Goal: Information Seeking & Learning: Check status

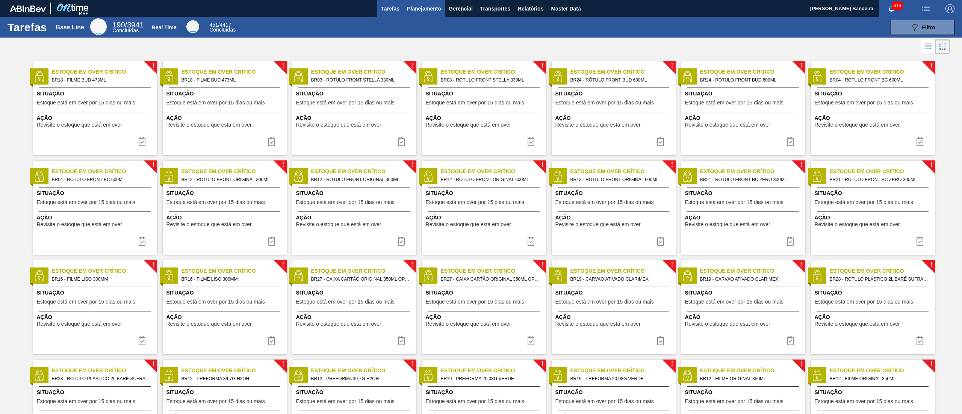
click at [425, 9] on span "Planejamento" at bounding box center [424, 8] width 34 height 9
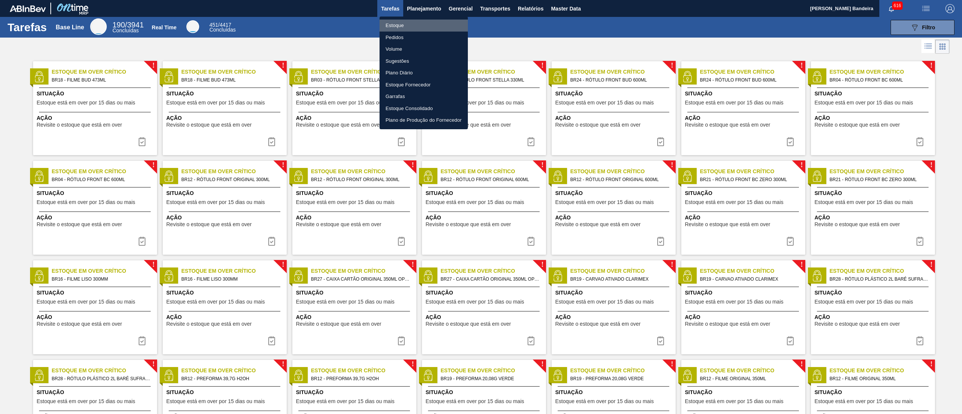
drag, startPoint x: 404, startPoint y: 25, endPoint x: 414, endPoint y: 29, distance: 10.7
click at [404, 25] on li "Estoque" at bounding box center [424, 26] width 88 height 12
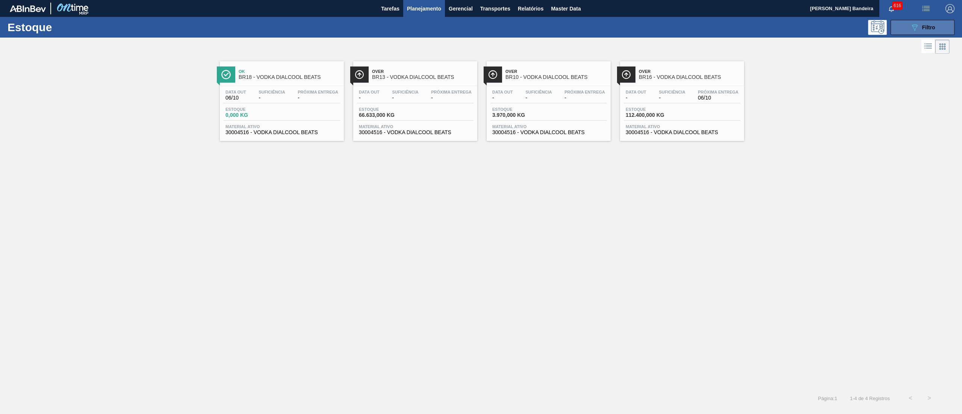
click at [915, 29] on icon at bounding box center [915, 27] width 6 height 6
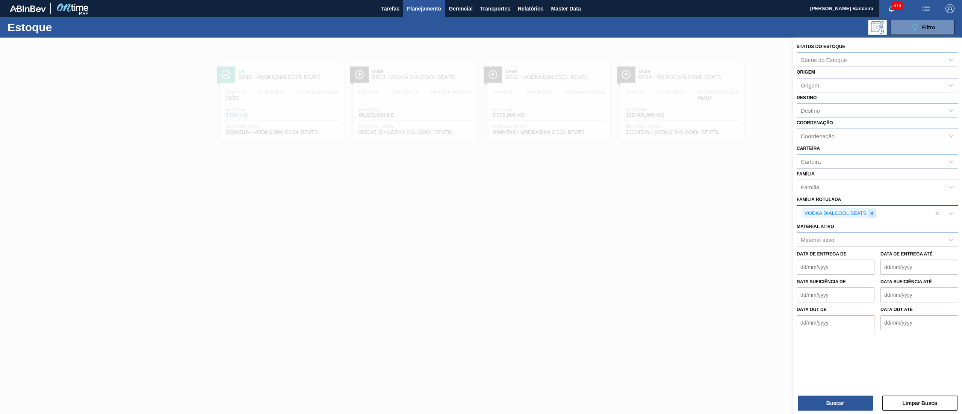
click at [871, 213] on icon at bounding box center [872, 213] width 5 height 5
click at [853, 241] on div "Material ativo" at bounding box center [870, 238] width 147 height 11
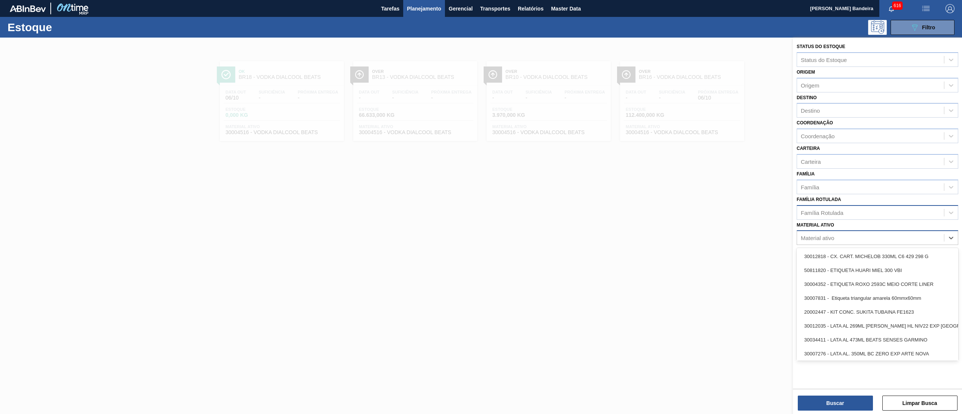
paste ativo "30034484"
type ativo "30034484"
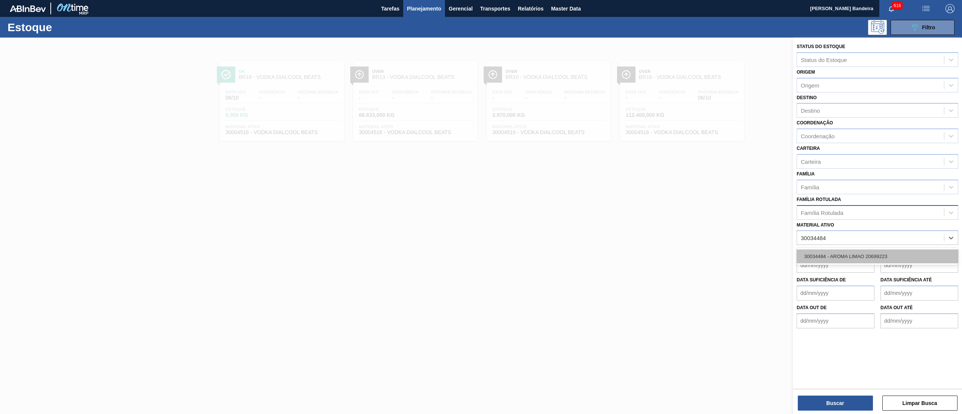
click at [859, 254] on div "30034484 - AROMA LIMAO 20699223" at bounding box center [878, 257] width 162 height 14
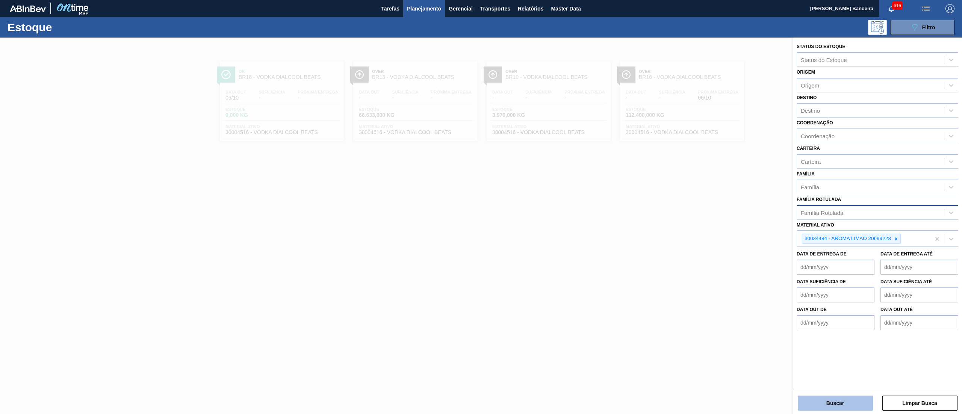
click at [849, 406] on button "Buscar" at bounding box center [835, 403] width 75 height 15
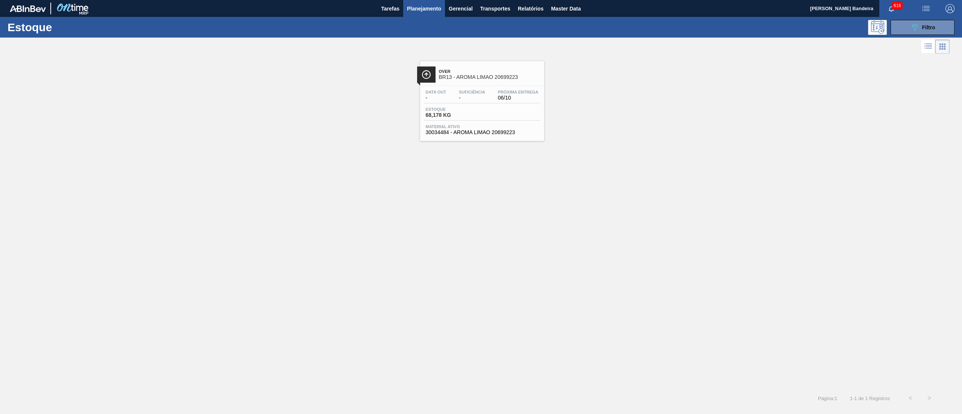
click at [483, 132] on span "30034484 - AROMA LIMAO 20699223" at bounding box center [482, 133] width 113 height 6
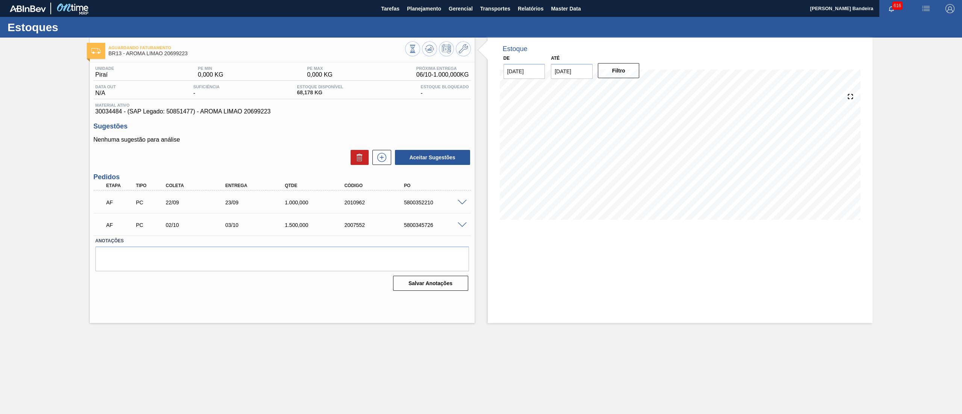
click at [459, 226] on span at bounding box center [462, 226] width 9 height 6
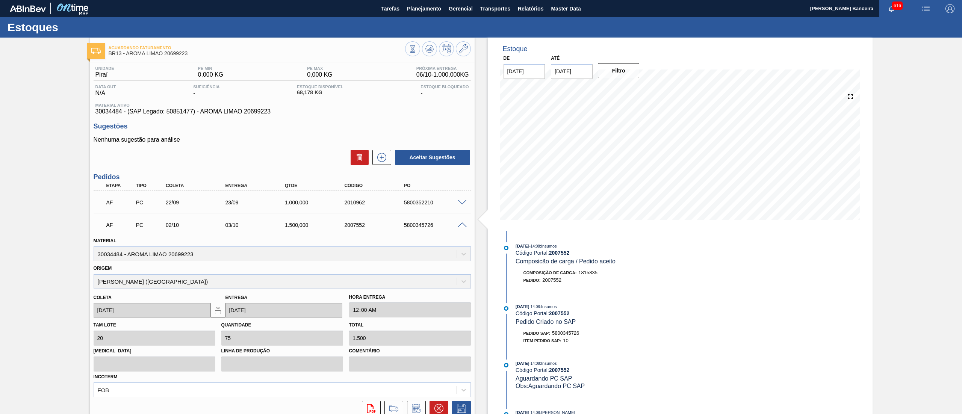
click at [459, 226] on span at bounding box center [462, 226] width 9 height 6
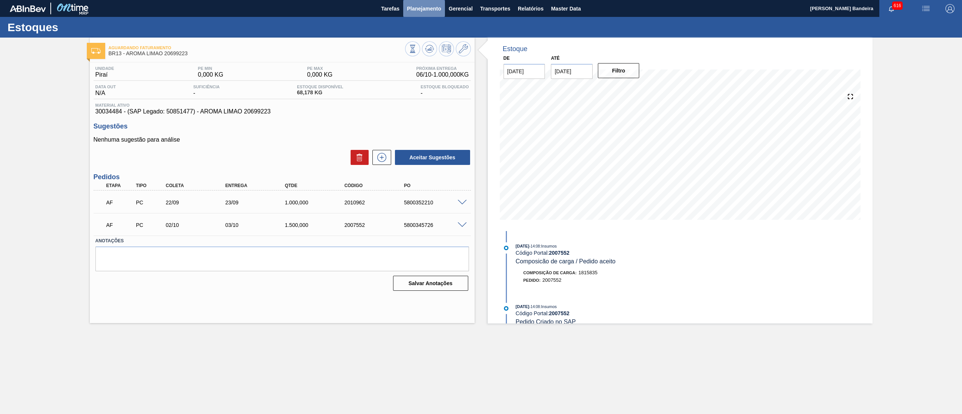
click at [423, 10] on span "Planejamento" at bounding box center [424, 8] width 34 height 9
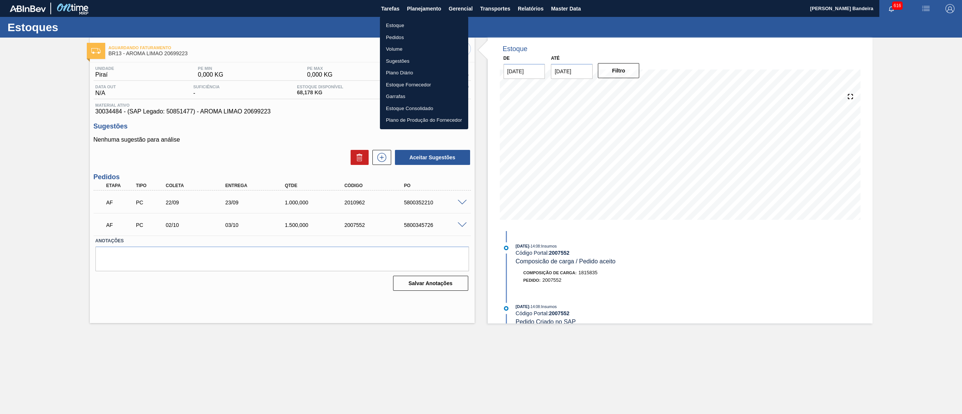
click at [417, 21] on li "Estoque" at bounding box center [424, 26] width 88 height 12
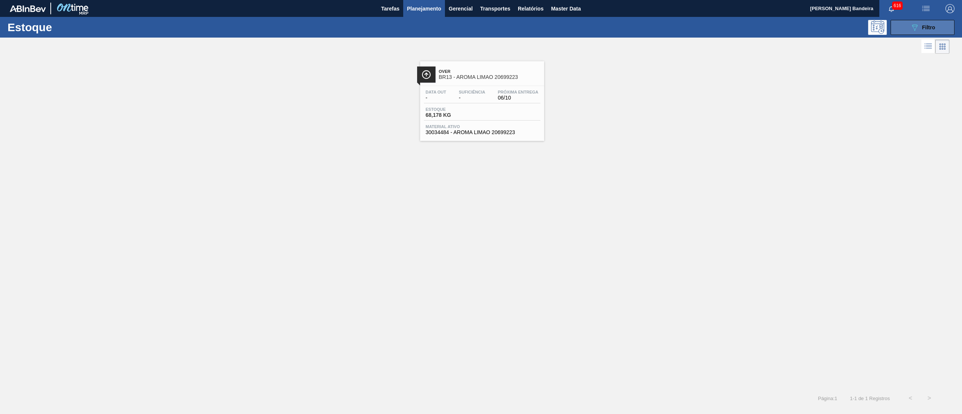
click at [905, 30] on button "089F7B8B-B2A5-4AFE-B5C0-19BA573D28AC Filtro" at bounding box center [923, 27] width 64 height 15
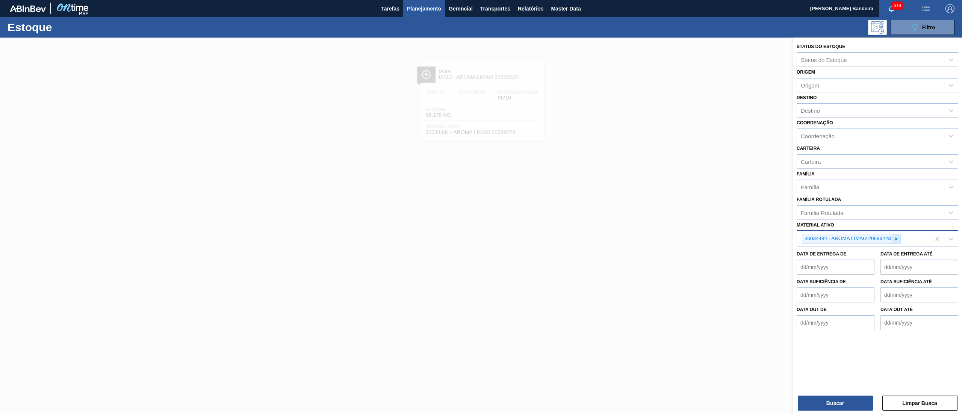
click at [894, 240] on icon at bounding box center [896, 238] width 5 height 5
paste ativo "30034483"
type ativo "30034483"
click at [887, 253] on div "30034483 - AROMA NAT TASTESENSE 20639899" at bounding box center [878, 257] width 162 height 14
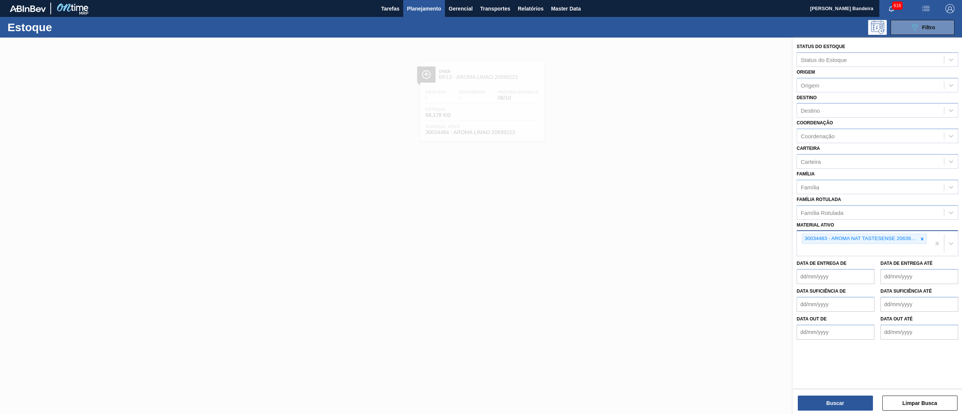
click at [838, 395] on div "Buscar Limpar Busca" at bounding box center [877, 399] width 169 height 21
click at [839, 400] on button "Buscar" at bounding box center [835, 403] width 75 height 15
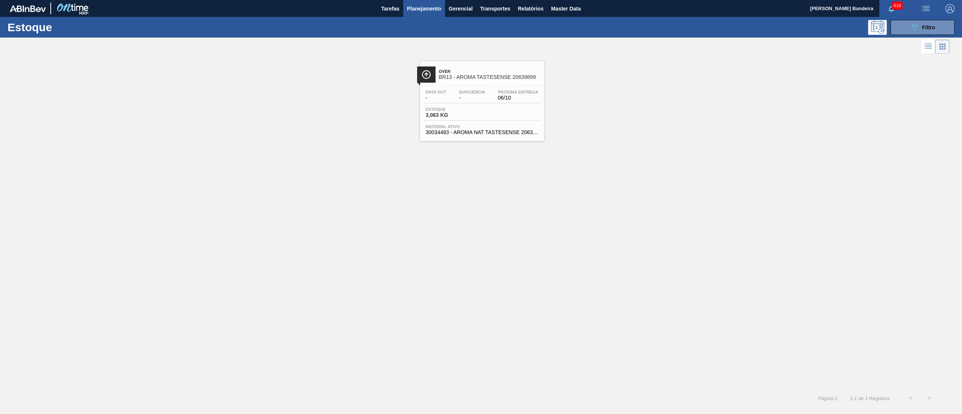
click at [497, 137] on div "Data out - Suficiência - Próxima Entrega 06/10 Estoque 3,063 KG Material ativo …" at bounding box center [482, 111] width 124 height 51
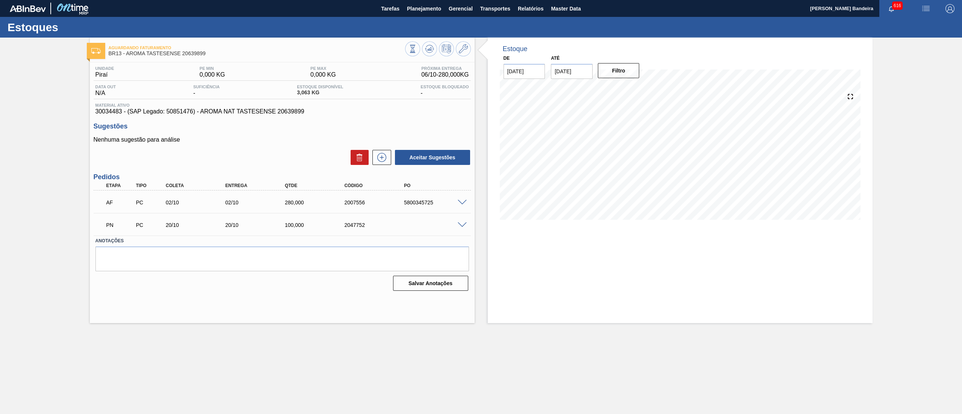
click at [461, 227] on span at bounding box center [462, 226] width 9 height 6
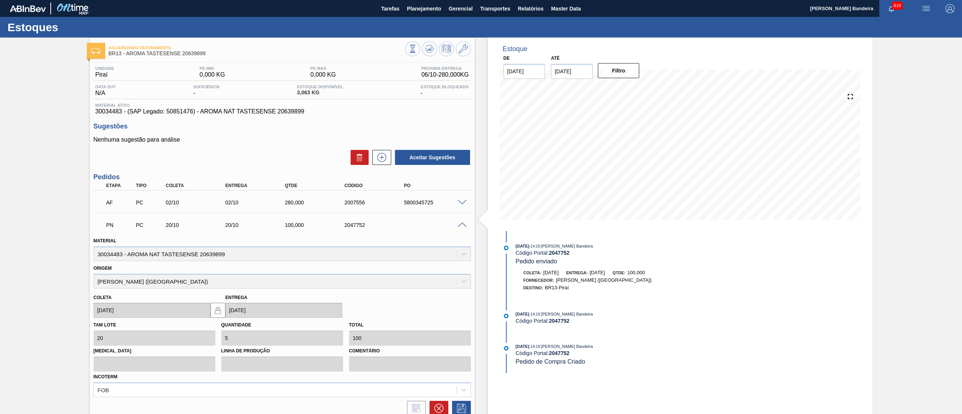
click at [461, 227] on span at bounding box center [462, 226] width 9 height 6
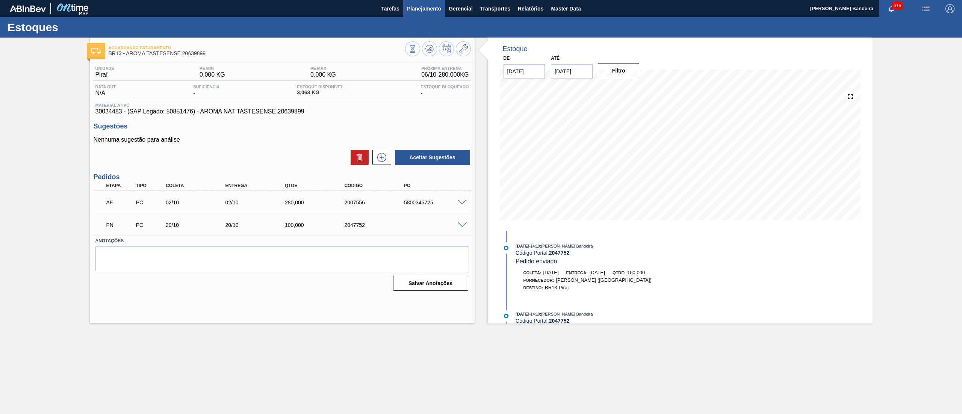
click at [435, 9] on span "Planejamento" at bounding box center [424, 8] width 34 height 9
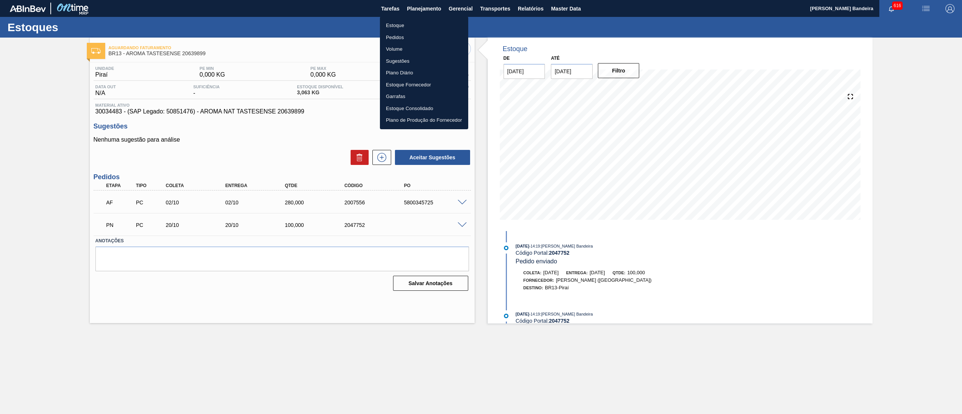
click at [418, 22] on li "Estoque" at bounding box center [424, 26] width 88 height 12
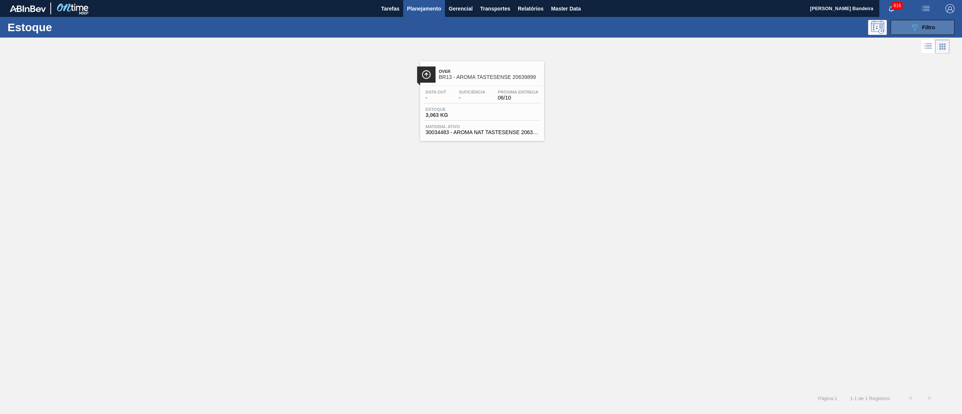
click at [908, 26] on button "089F7B8B-B2A5-4AFE-B5C0-19BA573D28AC Filtro" at bounding box center [923, 27] width 64 height 15
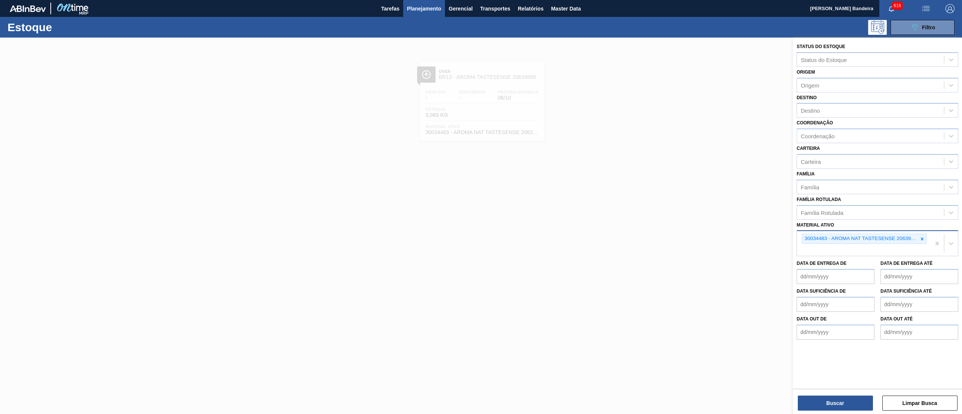
click at [919, 239] on div at bounding box center [922, 238] width 8 height 9
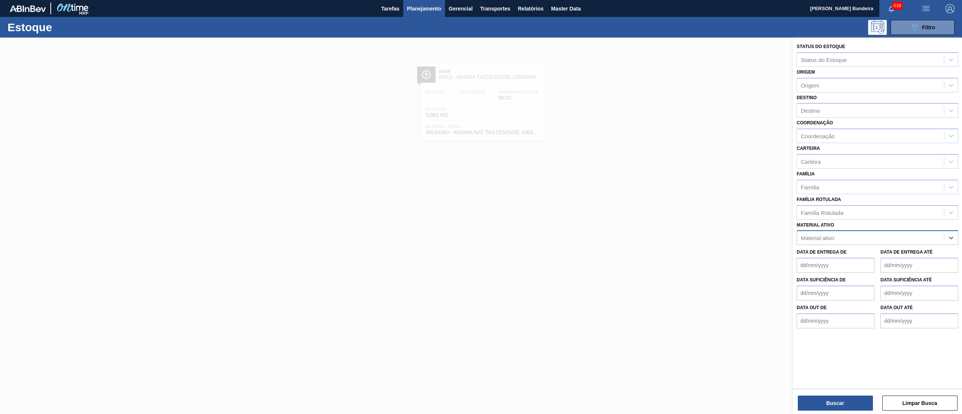
paste ativo "30008340"
type ativo "30008340"
click at [878, 252] on div "30008340 - SUCO CONC. CLARIF. LIMÃO SICILIANO" at bounding box center [878, 257] width 162 height 14
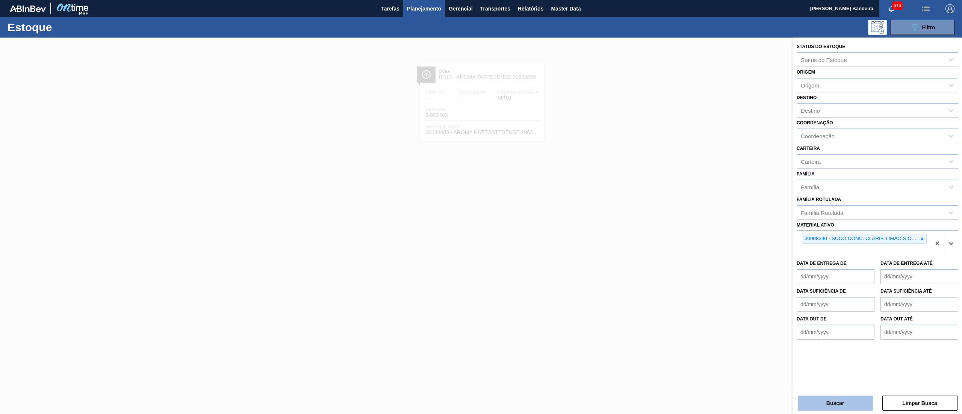
click at [847, 400] on button "Buscar" at bounding box center [835, 403] width 75 height 15
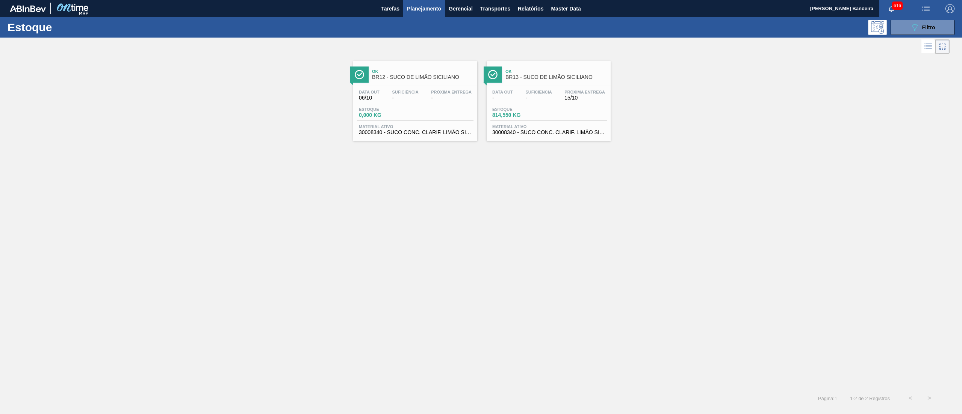
click at [528, 121] on div "Estoque 814,550 KG" at bounding box center [549, 114] width 117 height 14
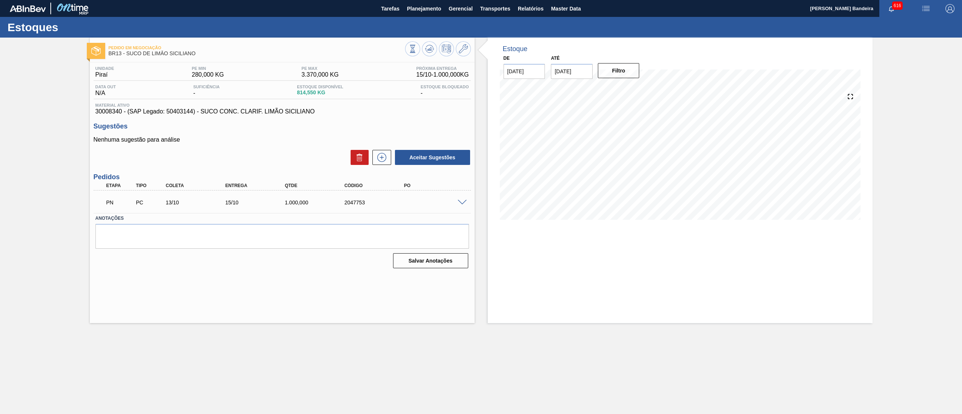
click at [462, 201] on span at bounding box center [462, 203] width 9 height 6
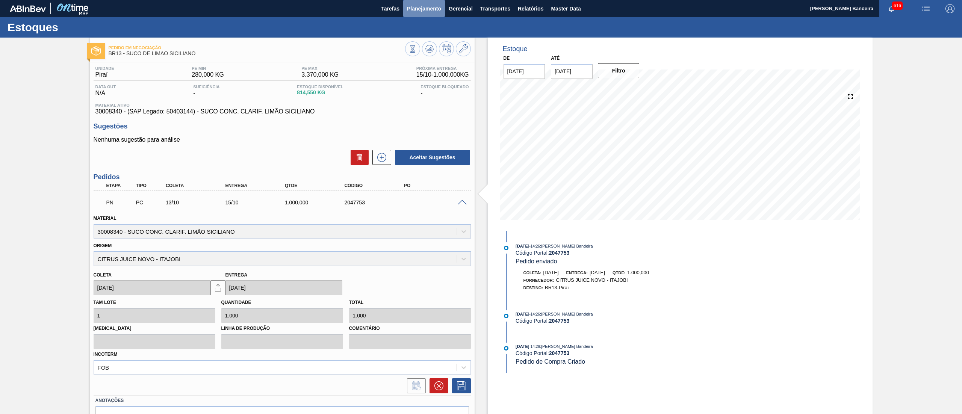
click at [418, 6] on span "Planejamento" at bounding box center [424, 8] width 34 height 9
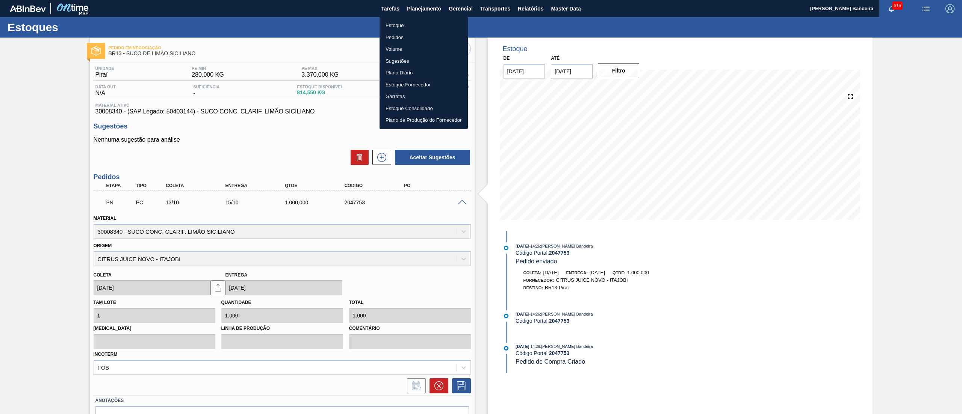
click at [414, 21] on li "Estoque" at bounding box center [424, 26] width 88 height 12
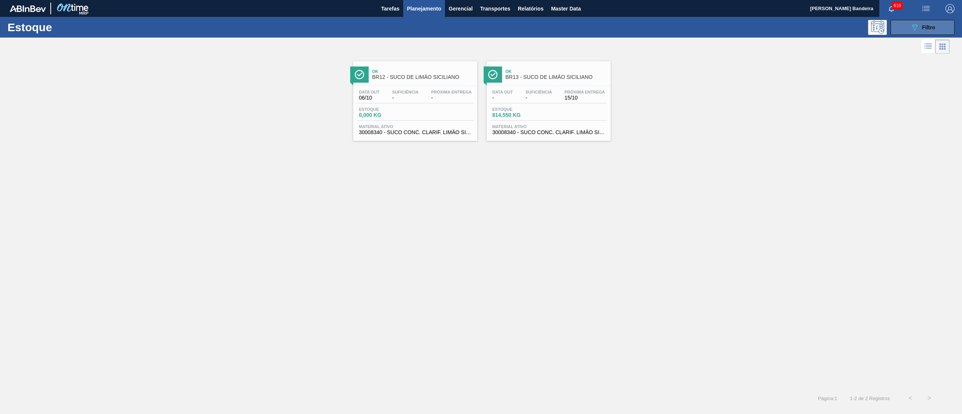
click at [928, 23] on div "089F7B8B-B2A5-4AFE-B5C0-19BA573D28AC Filtro" at bounding box center [923, 27] width 25 height 9
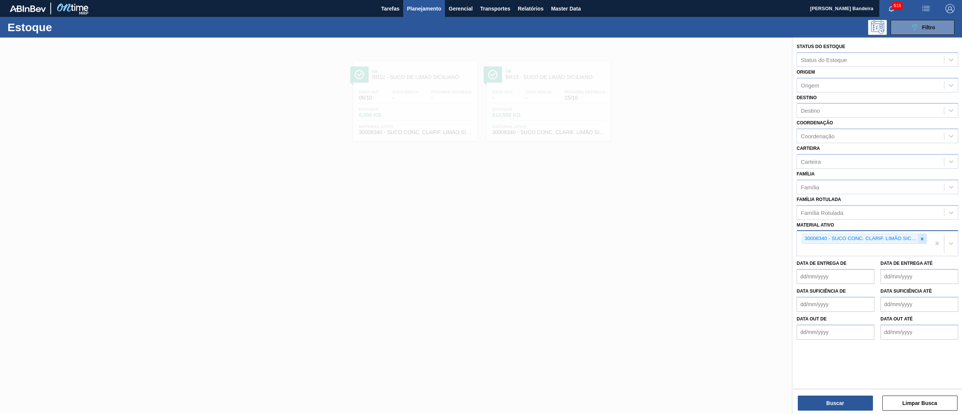
click at [921, 234] on div at bounding box center [922, 238] width 8 height 9
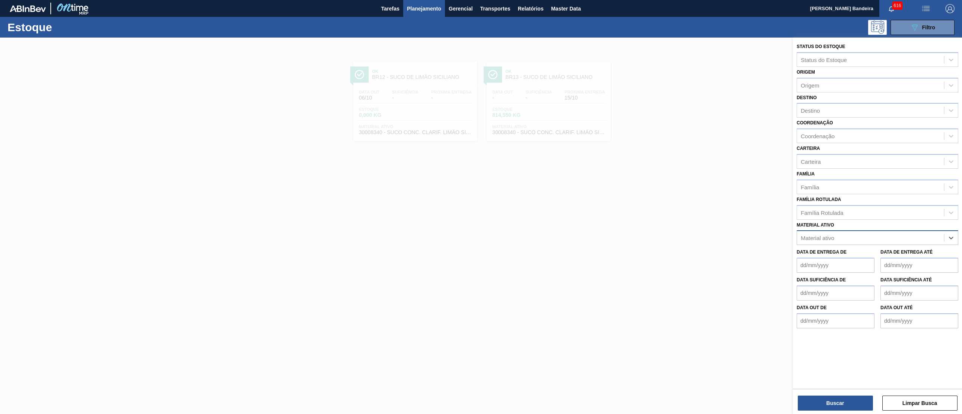
paste ativo "30034518"
type ativo "30034518"
click at [894, 251] on div "30034518 - ENZIMA ALPHALASE THP 28KG" at bounding box center [878, 257] width 162 height 14
click at [832, 398] on button "Buscar" at bounding box center [835, 403] width 75 height 15
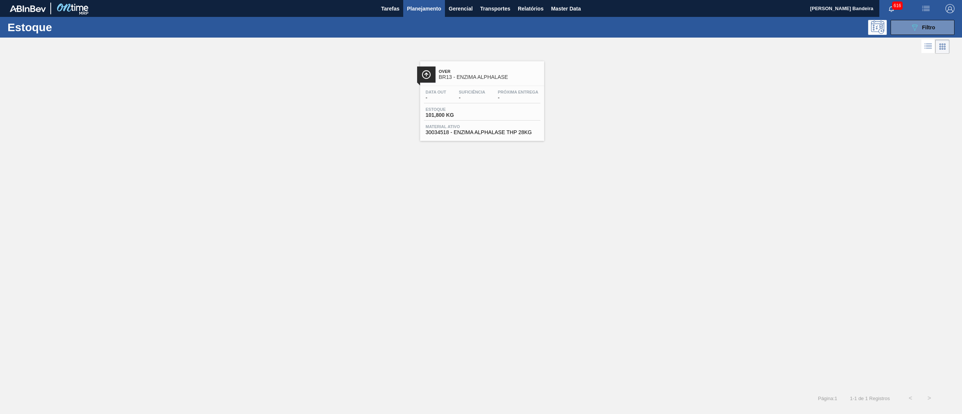
click at [492, 136] on div "Data out - Suficiência - Próxima Entrega - Estoque 101,800 KG Material ativo 30…" at bounding box center [482, 111] width 124 height 51
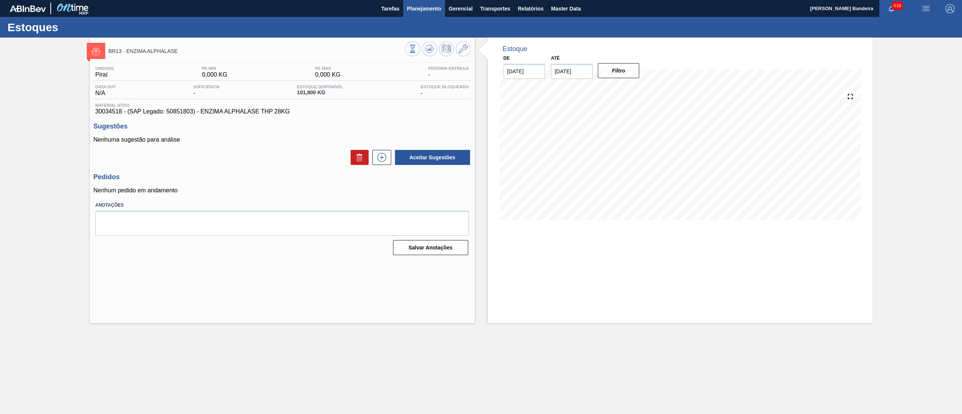
click at [415, 13] on button "Planejamento" at bounding box center [424, 8] width 42 height 17
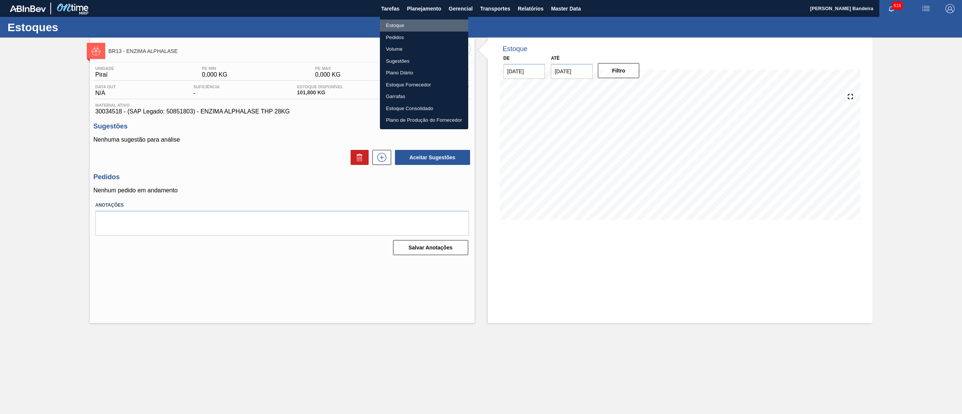
click at [412, 27] on li "Estoque" at bounding box center [424, 26] width 88 height 12
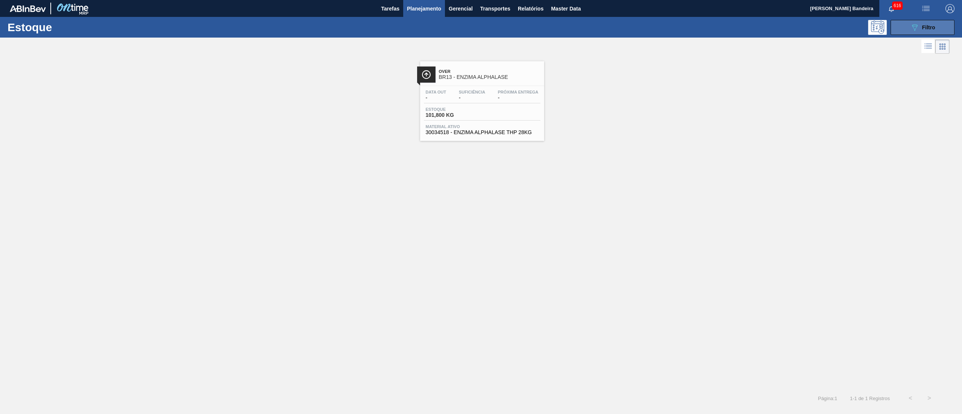
click at [909, 24] on button "089F7B8B-B2A5-4AFE-B5C0-19BA573D28AC Filtro" at bounding box center [923, 27] width 64 height 15
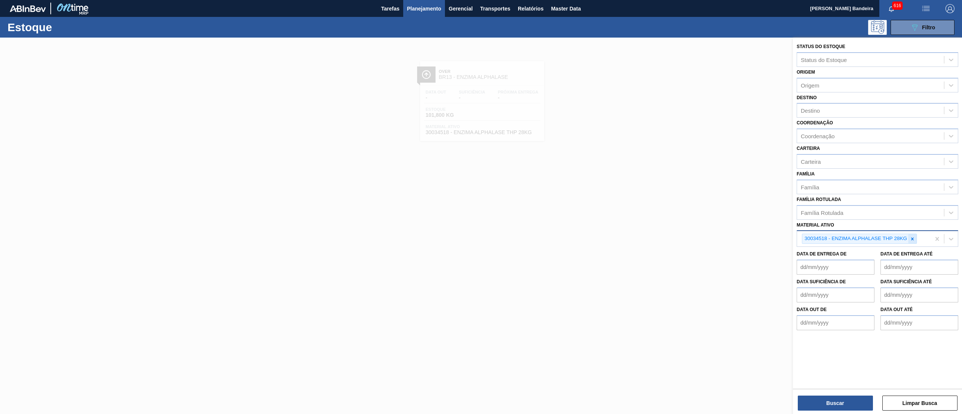
click at [916, 235] on div at bounding box center [913, 238] width 8 height 9
paste ativo "30034326"
type ativo "30034326"
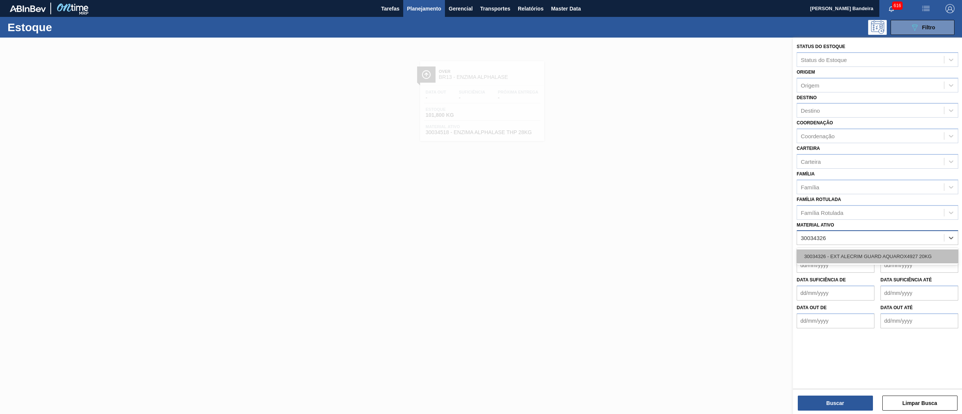
click at [881, 250] on div "30034326 - EXT ALECRIM GUARD AQUAROX4927 20KG" at bounding box center [878, 257] width 162 height 14
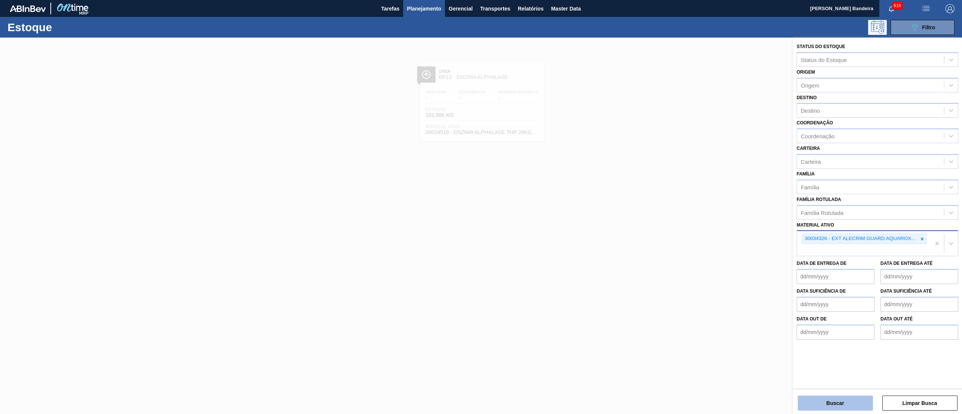
click at [828, 405] on button "Buscar" at bounding box center [835, 403] width 75 height 15
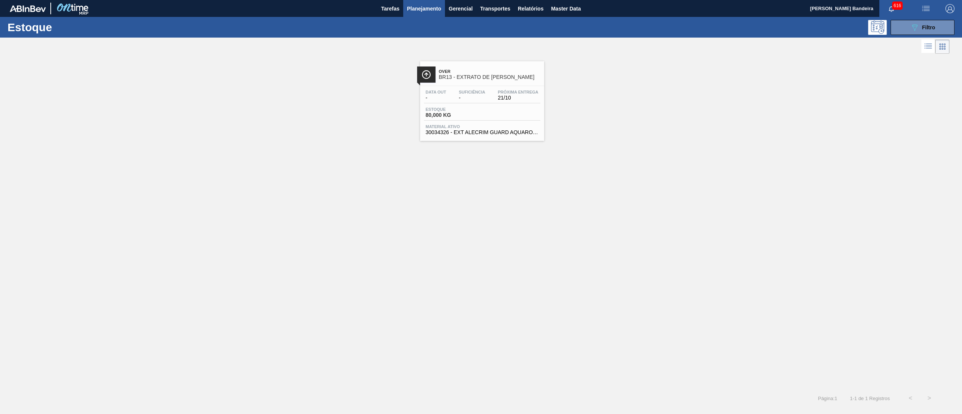
click at [487, 137] on div "Data out - Suficiência - Próxima Entrega 21/10 Estoque 80,000 KG Material ativo…" at bounding box center [482, 111] width 124 height 51
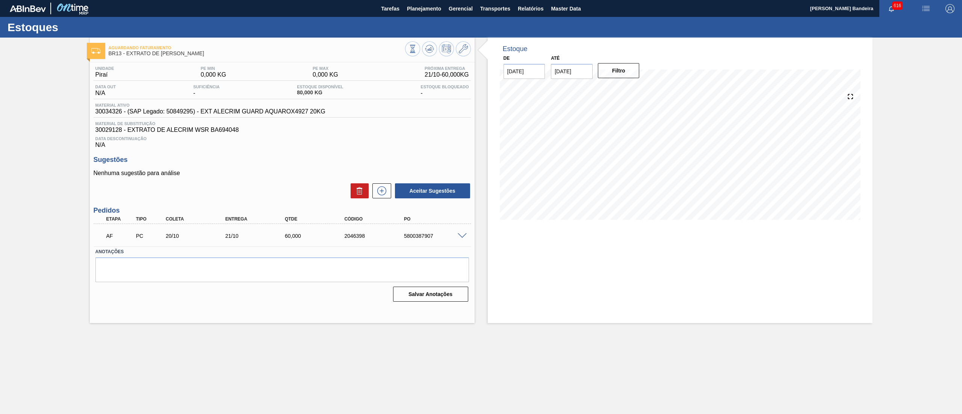
click at [466, 236] on span at bounding box center [462, 236] width 9 height 6
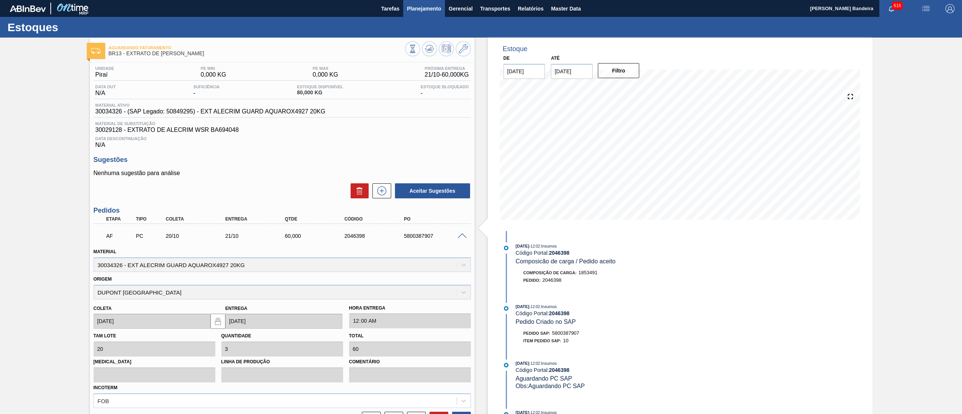
click at [429, 12] on span "Planejamento" at bounding box center [424, 8] width 34 height 9
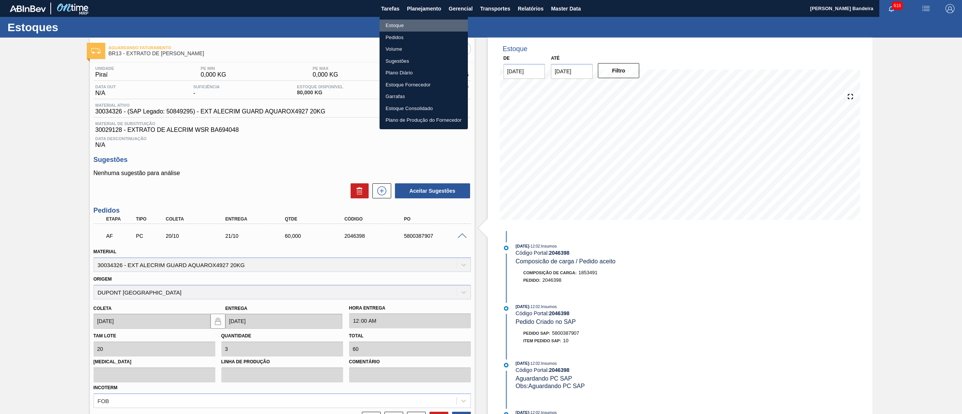
click at [426, 20] on li "Estoque" at bounding box center [424, 26] width 88 height 12
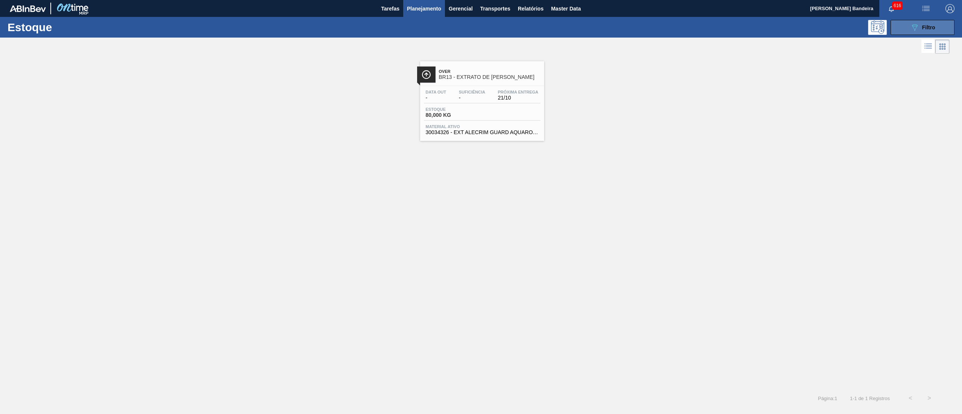
click at [924, 21] on button "089F7B8B-B2A5-4AFE-B5C0-19BA573D28AC Filtro" at bounding box center [923, 27] width 64 height 15
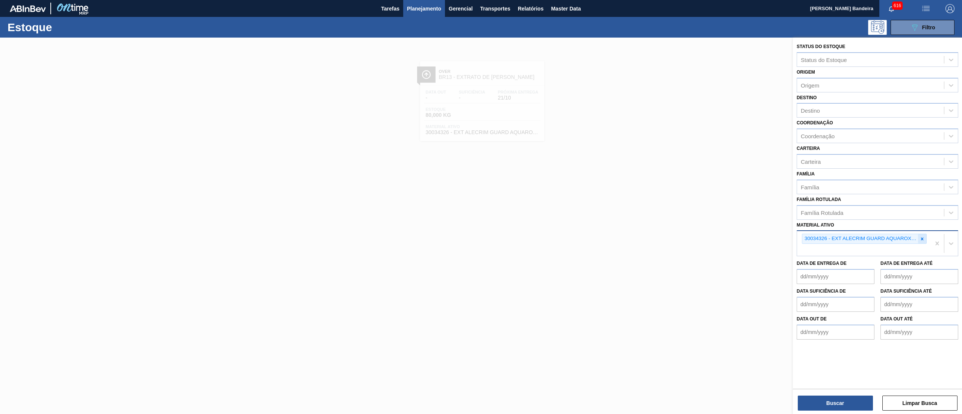
click at [922, 236] on icon at bounding box center [922, 238] width 5 height 5
paste ativo "30034339"
type ativo "30034339"
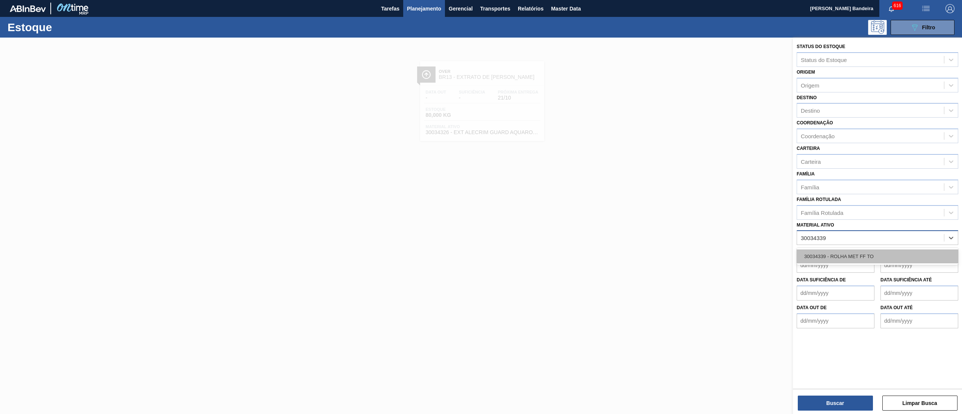
click at [900, 255] on div "30034339 - ROLHA MET FF TO" at bounding box center [878, 257] width 162 height 14
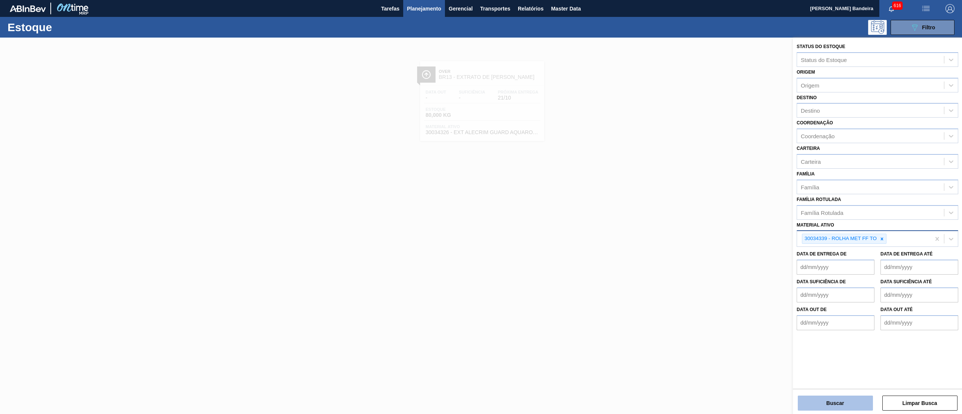
click at [838, 403] on button "Buscar" at bounding box center [835, 403] width 75 height 15
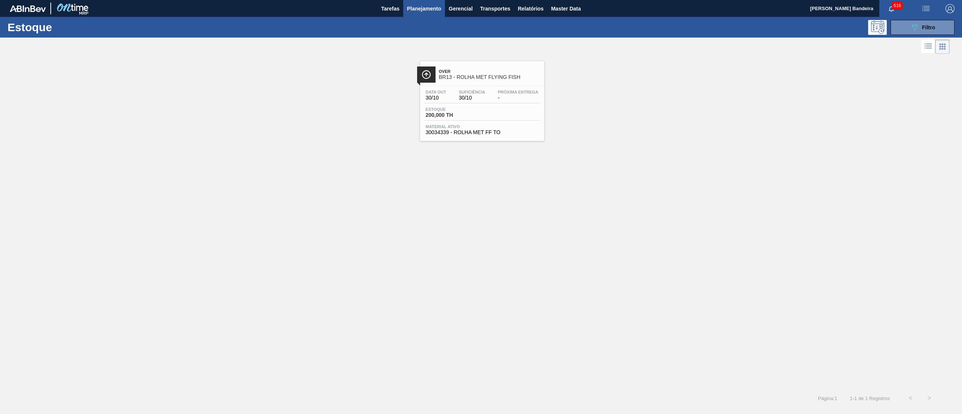
click at [477, 129] on div "Material ativo 30034339 - ROLHA MET FF TO" at bounding box center [482, 129] width 117 height 11
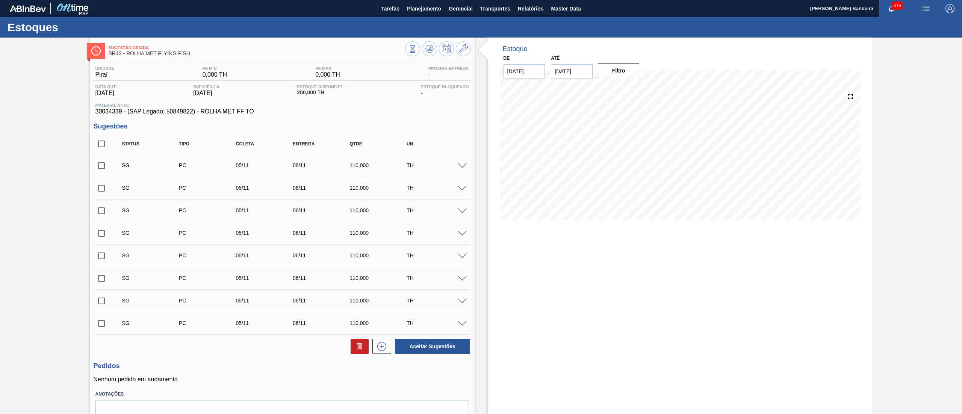
scroll to position [36, 0]
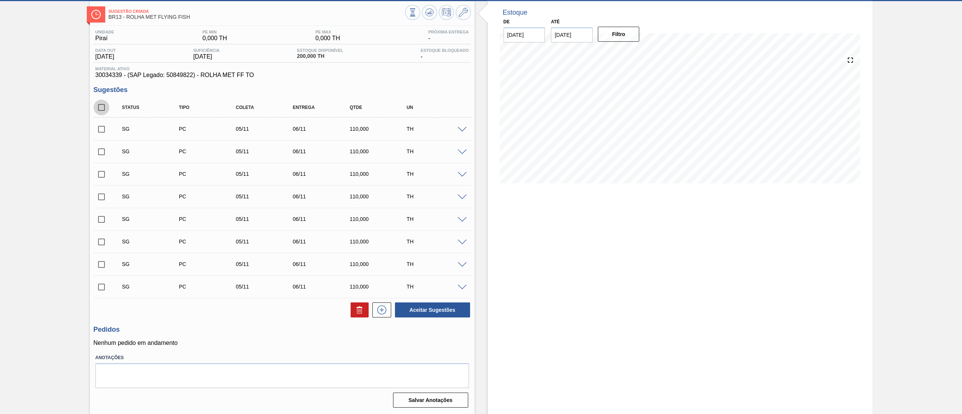
click at [99, 108] on input "checkbox" at bounding box center [102, 108] width 16 height 16
checkbox input "true"
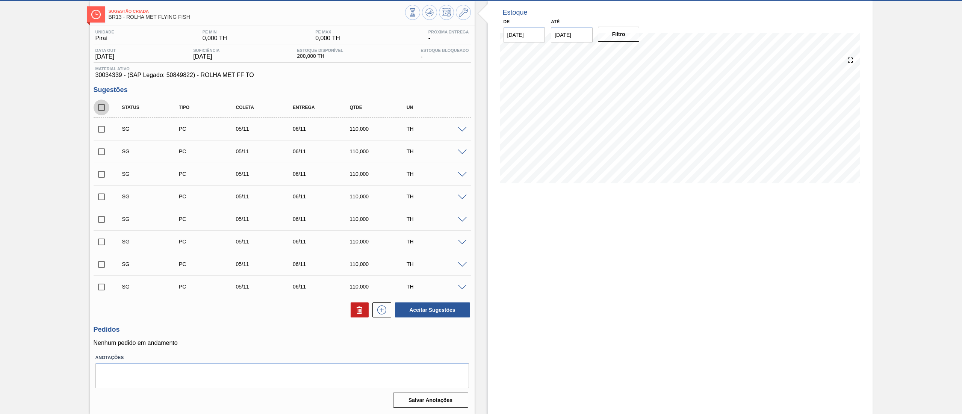
checkbox input "true"
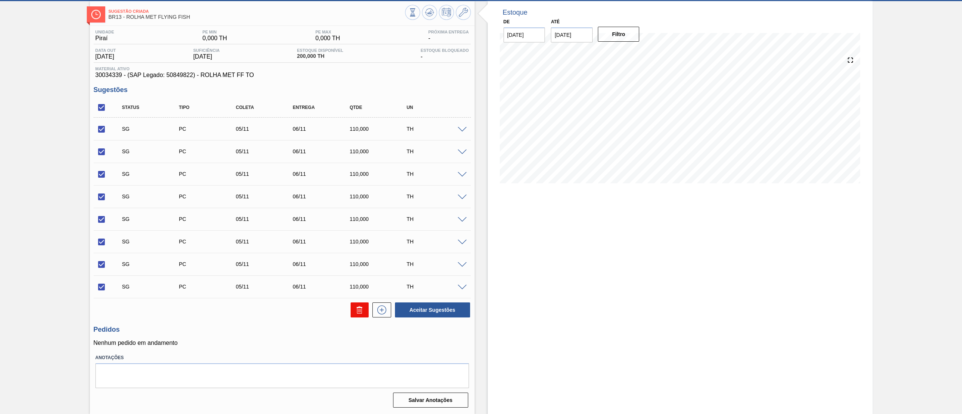
click at [362, 314] on icon at bounding box center [359, 310] width 9 height 9
checkbox input "false"
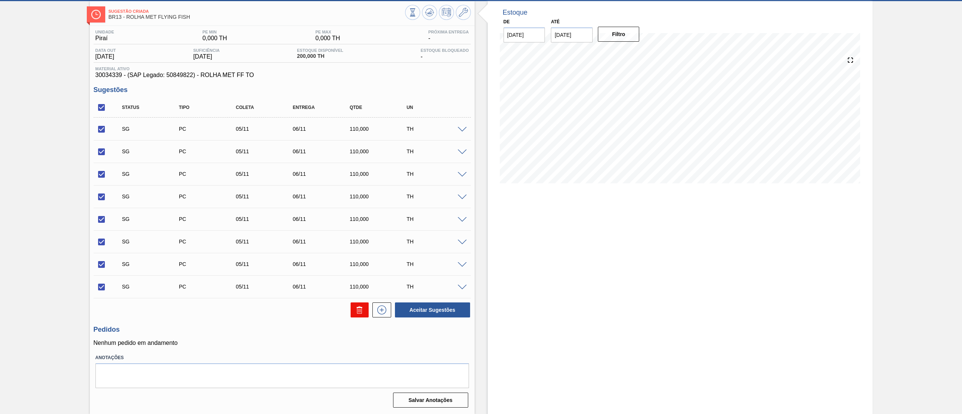
checkbox input "false"
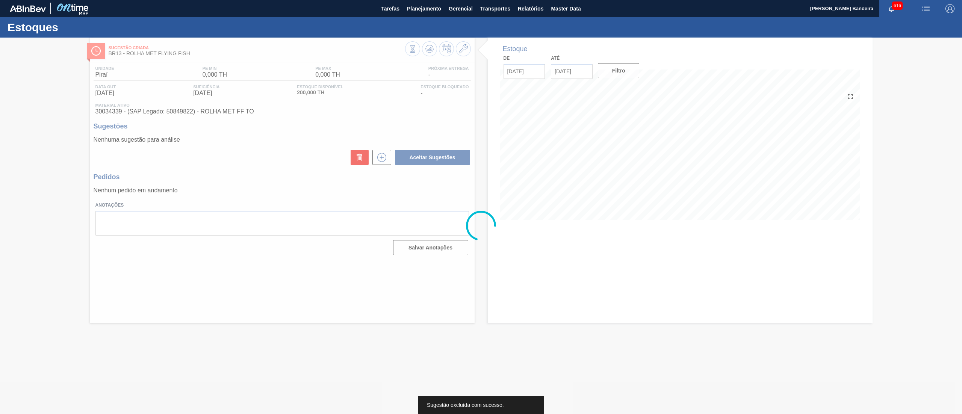
scroll to position [0, 0]
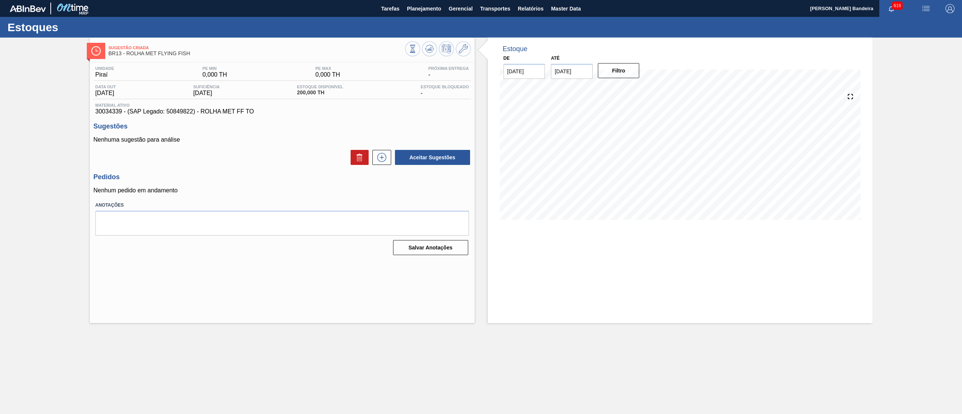
click at [484, 198] on div "Estoque De [DATE] Até [DATE] Filtro" at bounding box center [674, 181] width 398 height 286
click at [432, 8] on span "Planejamento" at bounding box center [424, 8] width 34 height 9
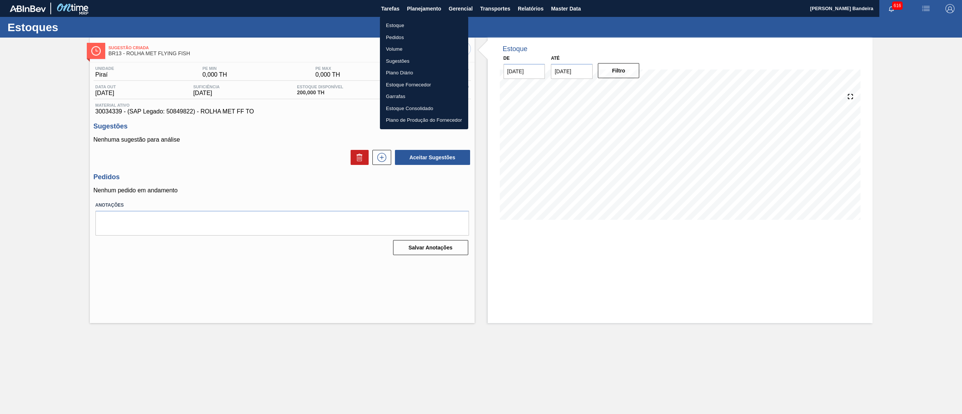
click at [415, 22] on li "Estoque" at bounding box center [424, 26] width 88 height 12
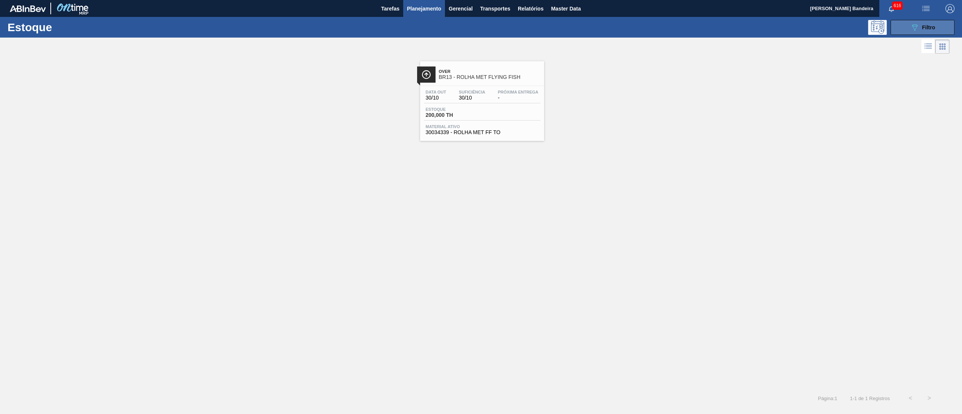
click at [912, 27] on icon "089F7B8B-B2A5-4AFE-B5C0-19BA573D28AC" at bounding box center [915, 27] width 9 height 9
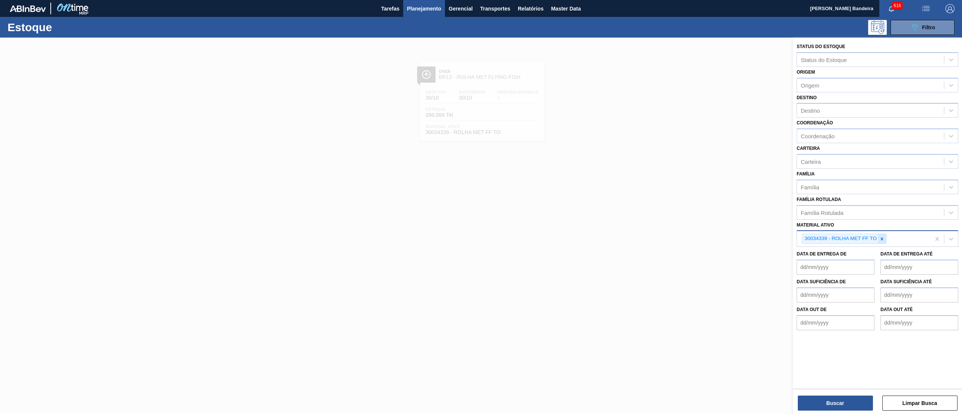
click at [879, 234] on div at bounding box center [882, 238] width 8 height 9
paste ativo "30034340"
type ativo "30034340"
click at [862, 254] on div "30034340 - CX CT FLYING FISH 330 C6 VERDE" at bounding box center [878, 257] width 162 height 14
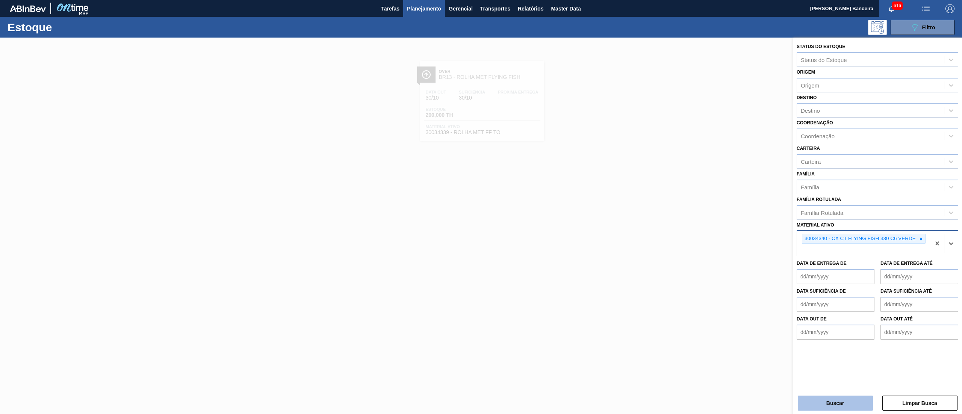
click at [805, 400] on button "Buscar" at bounding box center [835, 403] width 75 height 15
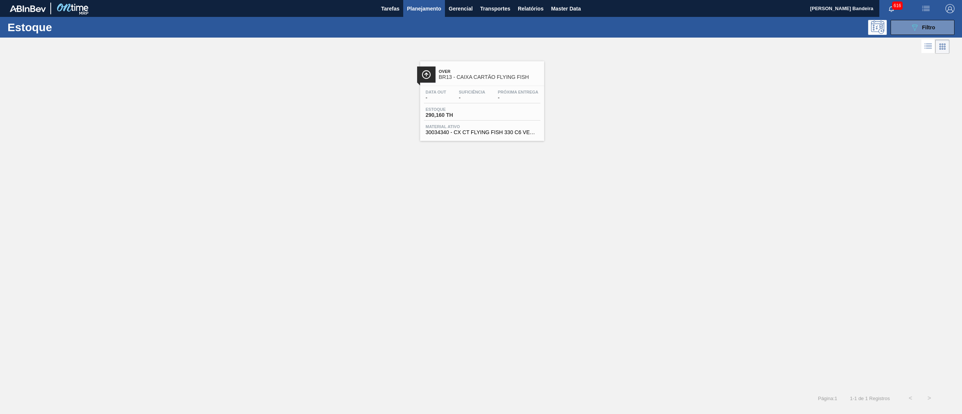
click at [492, 115] on div "Estoque 290,160 TH" at bounding box center [482, 114] width 117 height 14
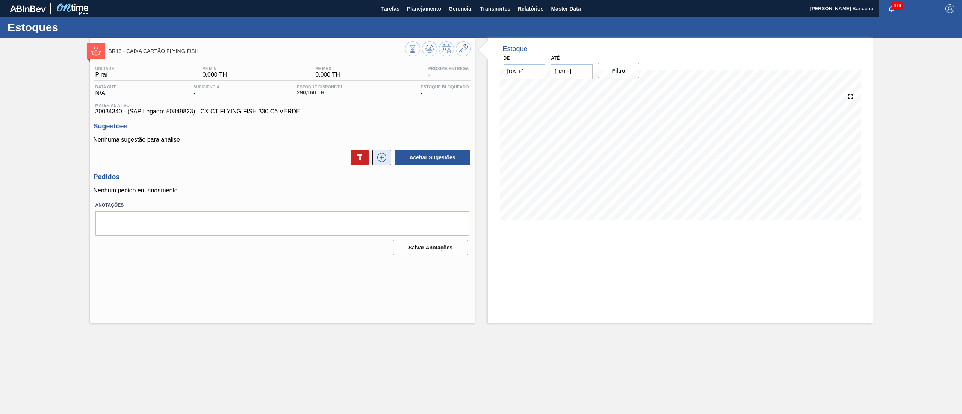
click at [382, 158] on icon at bounding box center [382, 158] width 0 height 4
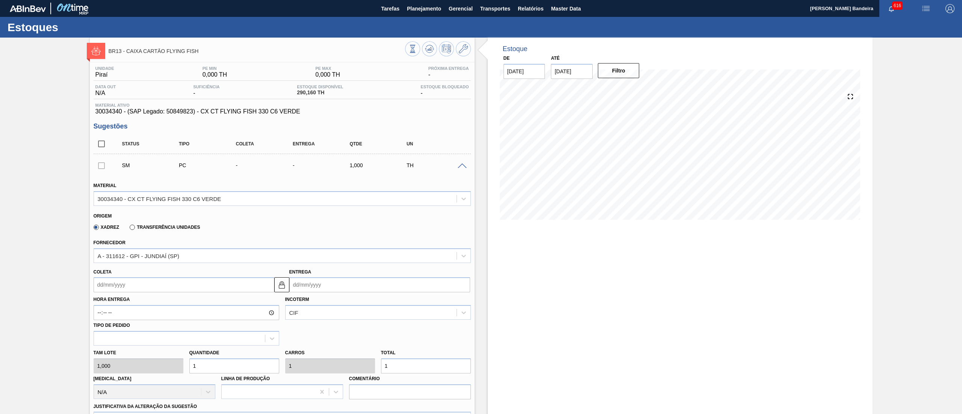
click at [138, 288] on input "Coleta" at bounding box center [184, 284] width 181 height 15
click at [118, 377] on div "27" at bounding box center [114, 376] width 10 height 10
type input "[DATE]"
click at [174, 370] on div "Tam lote 1,000 Quantidade 1 Carros 1 Total 1 [MEDICAL_DATA] N/A Linha de Produç…" at bounding box center [282, 373] width 383 height 54
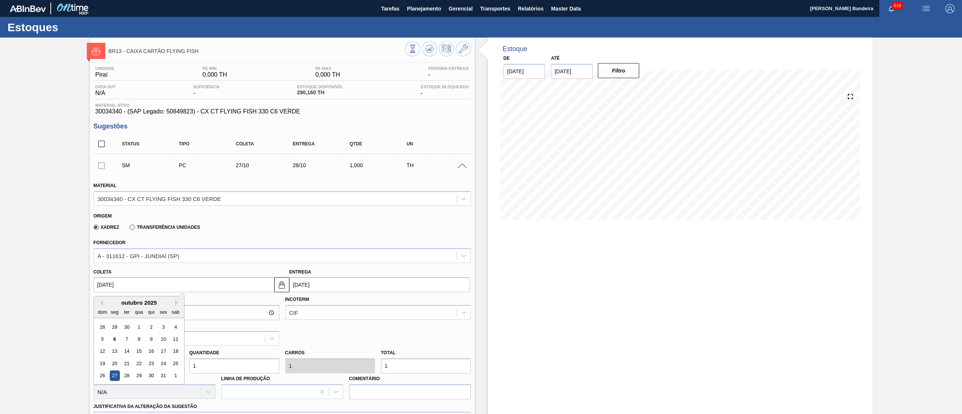
click at [182, 283] on input "[DATE]" at bounding box center [184, 284] width 181 height 15
click at [162, 361] on div "24" at bounding box center [163, 364] width 10 height 10
type input "[DATE]"
click at [170, 364] on div "Tam lote 1,000 Quantidade 1 Carros 1 Total 1 [MEDICAL_DATA] N/A Linha de Produç…" at bounding box center [282, 373] width 383 height 54
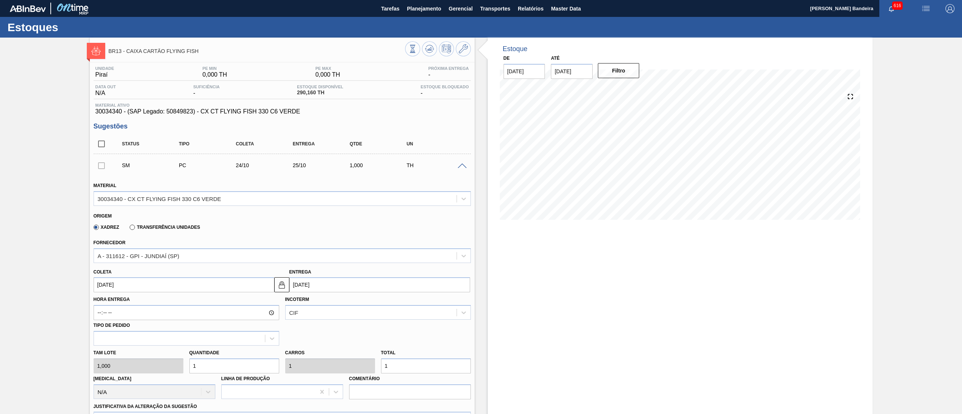
type input "8"
type input "80"
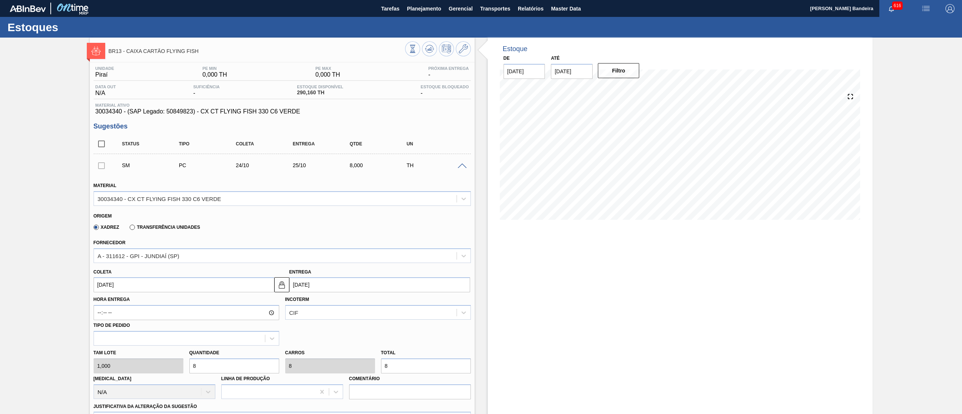
type input "80"
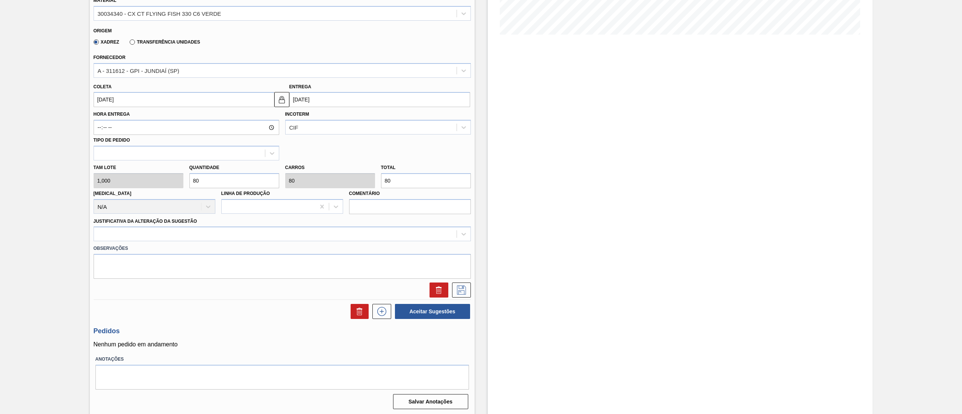
scroll to position [186, 0]
type input "80"
click at [145, 230] on div at bounding box center [275, 233] width 363 height 11
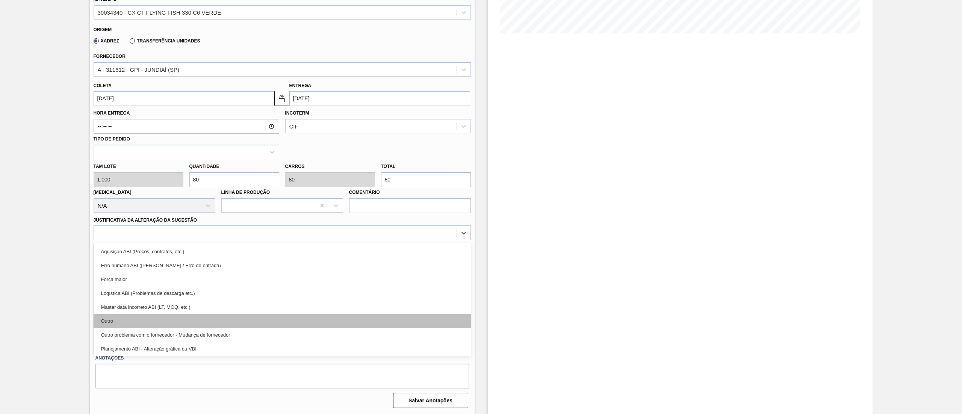
click at [147, 320] on div "Outro" at bounding box center [282, 321] width 377 height 14
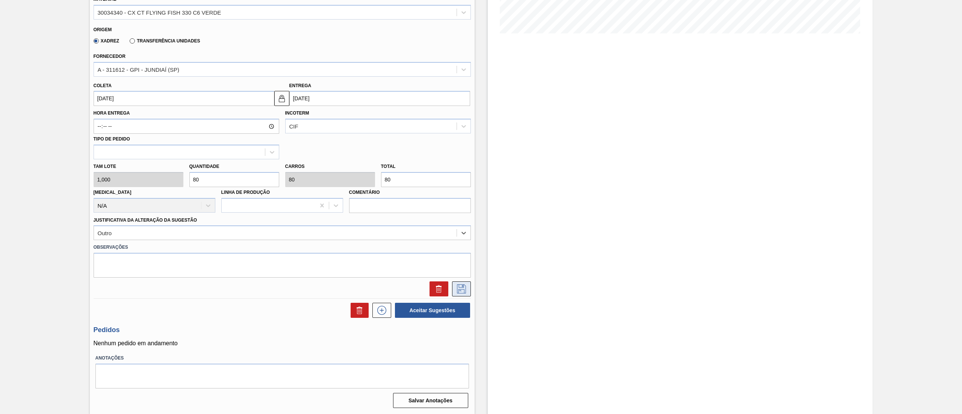
click at [463, 288] on icon at bounding box center [462, 289] width 12 height 9
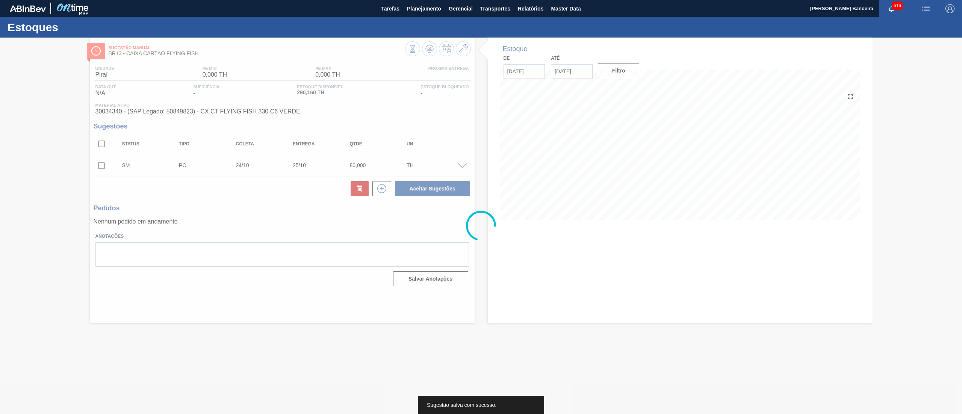
scroll to position [0, 0]
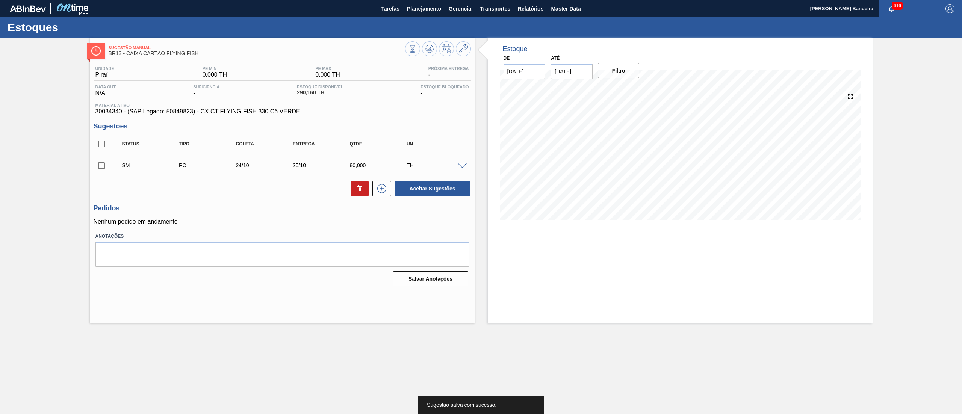
click at [102, 169] on input "checkbox" at bounding box center [102, 166] width 16 height 16
click at [450, 186] on button "Aceitar Sugestões" at bounding box center [432, 188] width 75 height 15
checkbox input "false"
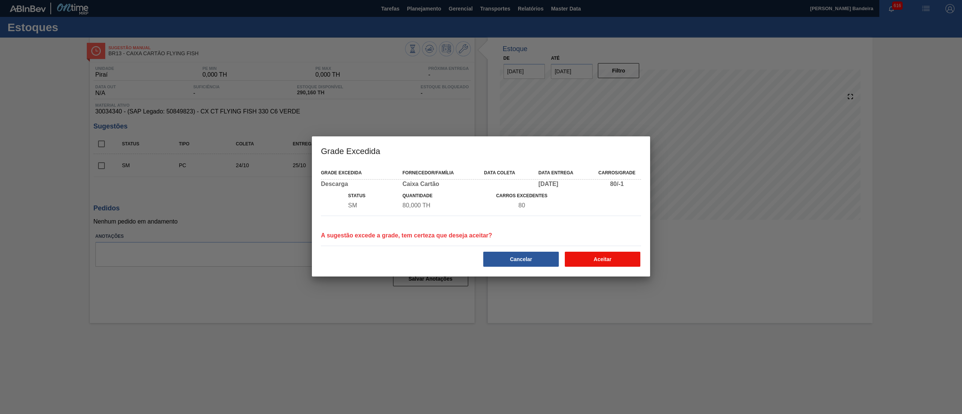
click at [605, 255] on button "Aceitar" at bounding box center [603, 259] width 76 height 15
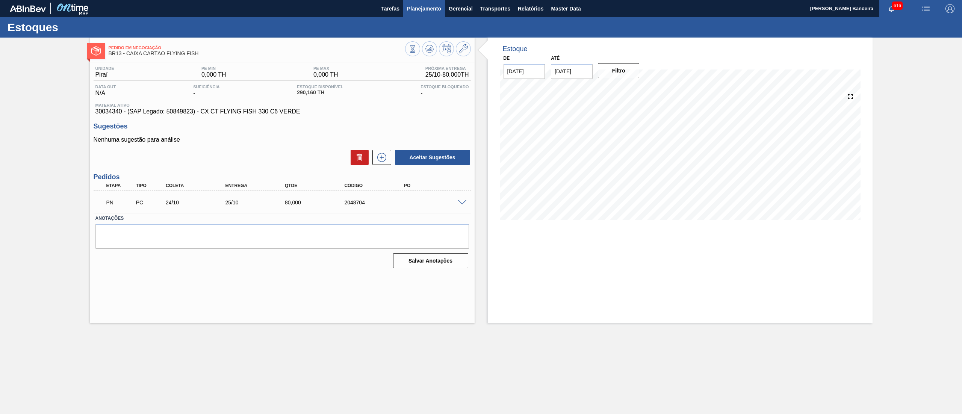
click at [427, 4] on span "Planejamento" at bounding box center [424, 8] width 34 height 9
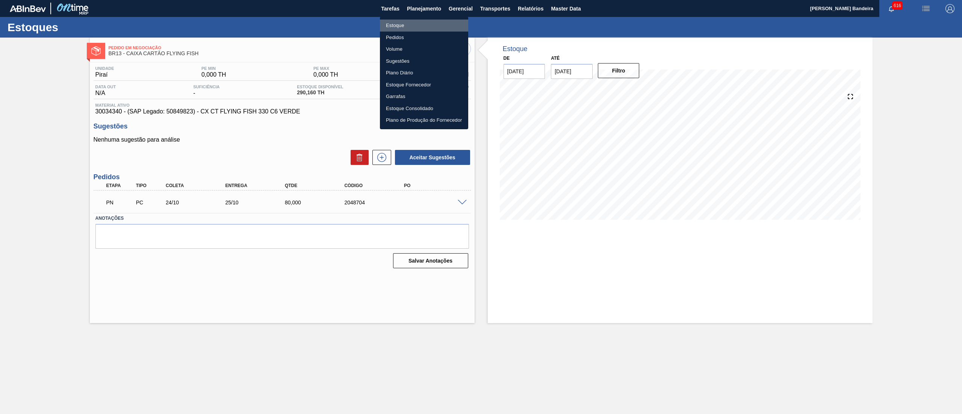
click at [423, 23] on li "Estoque" at bounding box center [424, 26] width 88 height 12
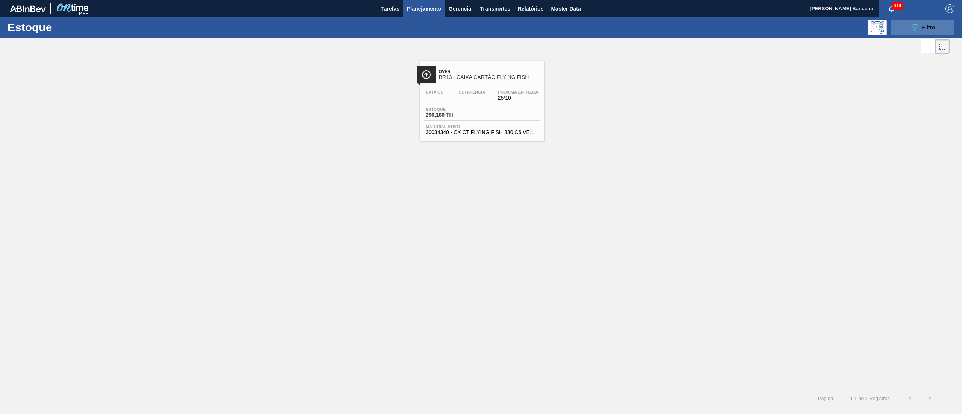
click at [936, 31] on button "089F7B8B-B2A5-4AFE-B5C0-19BA573D28AC Filtro" at bounding box center [923, 27] width 64 height 15
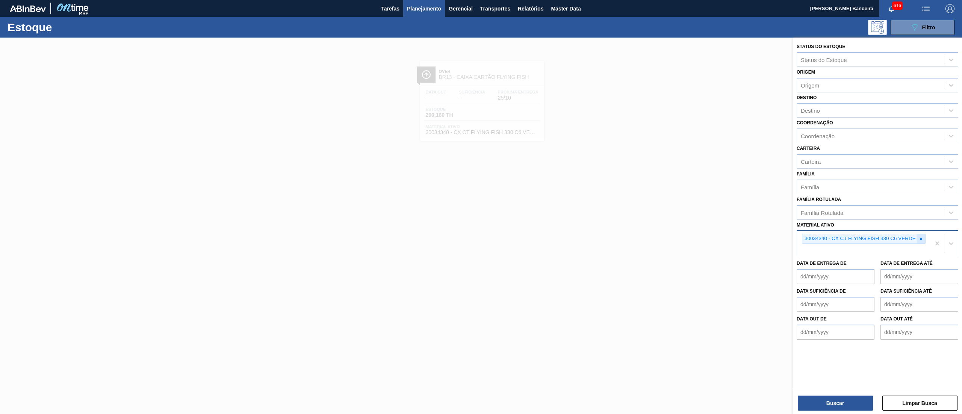
click at [923, 242] on div at bounding box center [921, 238] width 8 height 9
paste ativo "30034670"
type ativo "30034670"
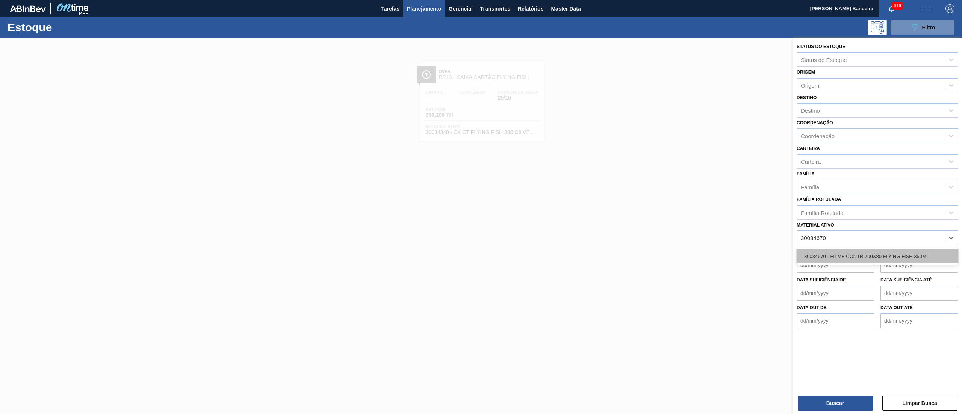
click at [888, 258] on div "30034670 - FILME CONTR 700X80 FLYING FISH 350ML" at bounding box center [878, 257] width 162 height 14
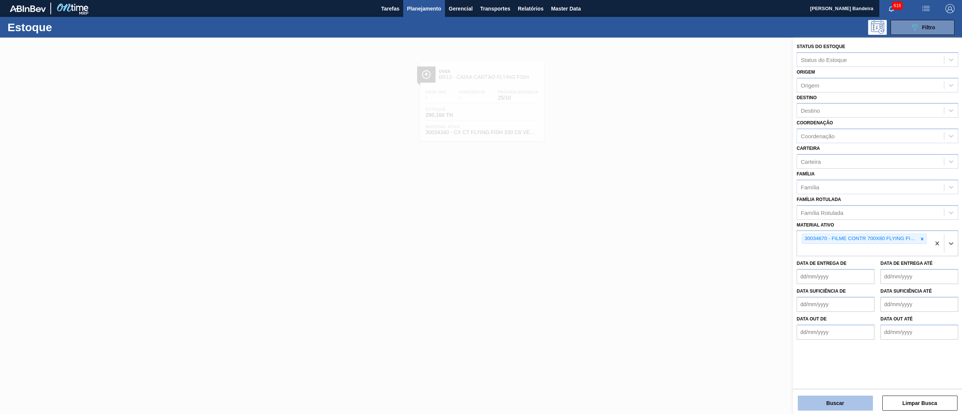
click at [814, 400] on button "Buscar" at bounding box center [835, 403] width 75 height 15
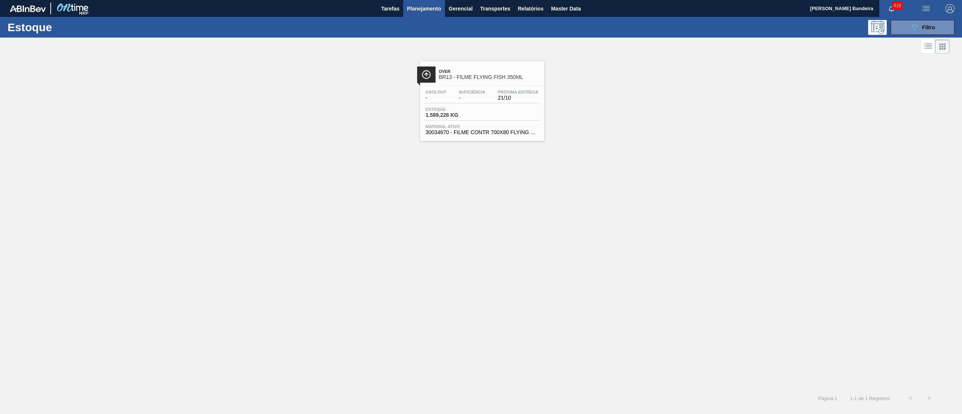
click at [500, 99] on span "21/10" at bounding box center [518, 98] width 41 height 6
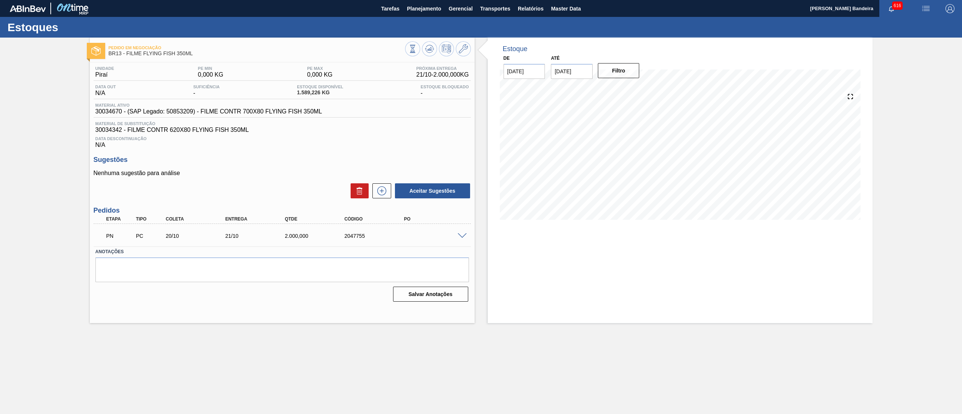
click at [459, 236] on span at bounding box center [462, 236] width 9 height 6
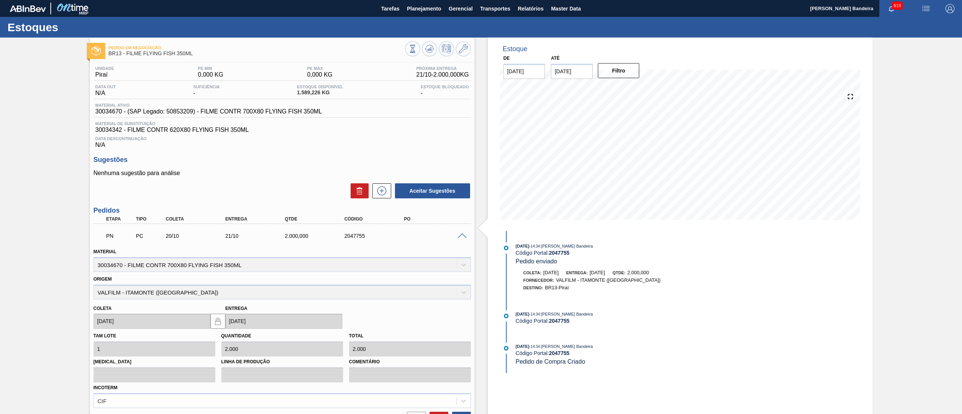
click at [459, 236] on span at bounding box center [462, 236] width 9 height 6
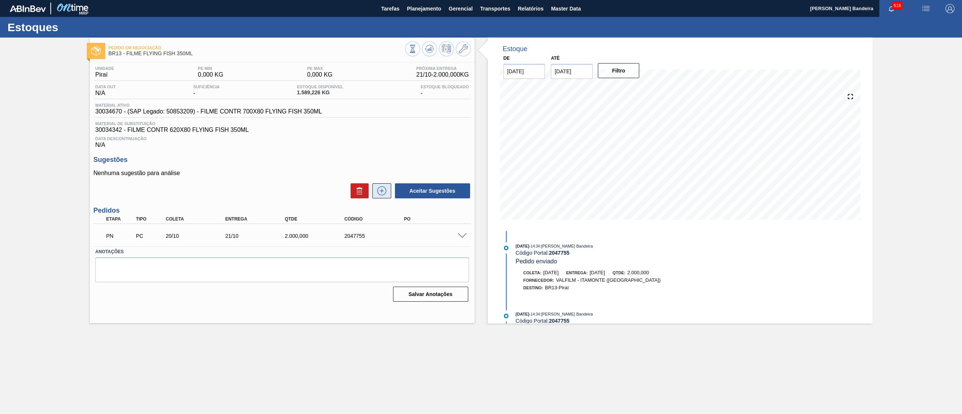
click at [383, 195] on icon at bounding box center [382, 190] width 12 height 9
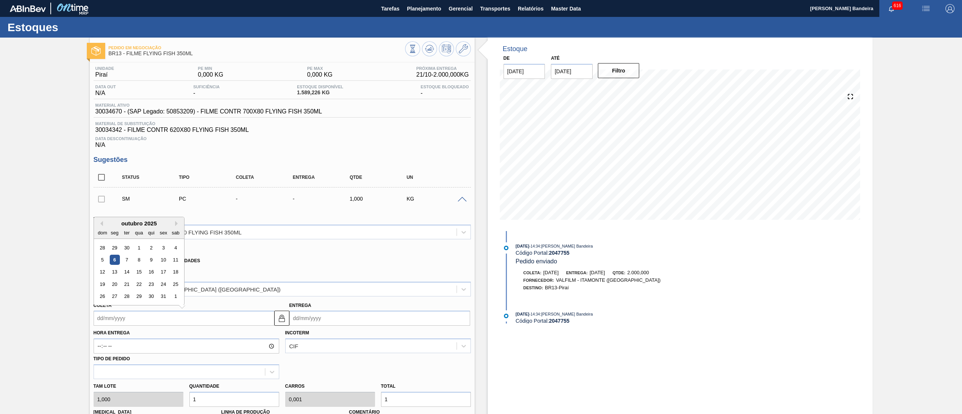
click at [122, 322] on input "Coleta" at bounding box center [184, 318] width 181 height 15
click at [179, 226] on button "Next Month" at bounding box center [177, 223] width 5 height 5
click at [117, 260] on div "3" at bounding box center [114, 260] width 10 height 10
type input "[DATE]"
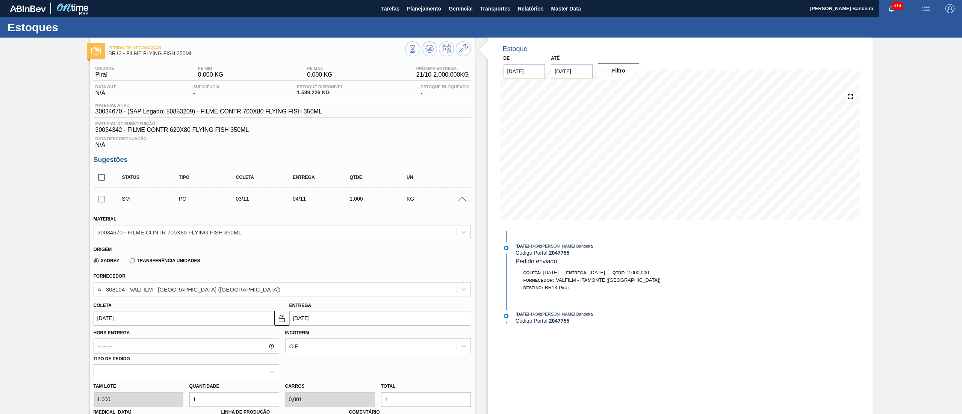
click at [149, 399] on div "Tam lote 1,000 Quantidade 1 Carros 0,001 Total 1 [MEDICAL_DATA] N/A Linha de Pr…" at bounding box center [282, 406] width 383 height 54
type input "10"
type input "0,01"
type input "10"
type input "100"
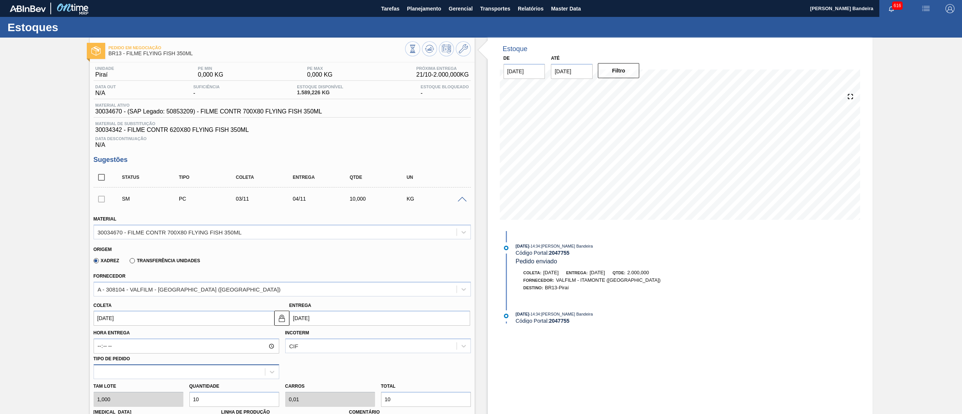
type input "0,1"
type input "100"
type input "1.000"
type input "1"
type input "1.000"
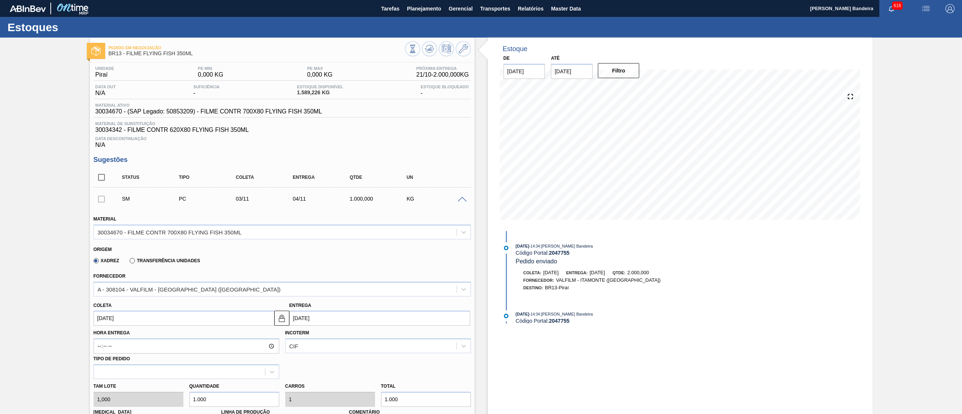
scroll to position [233, 0]
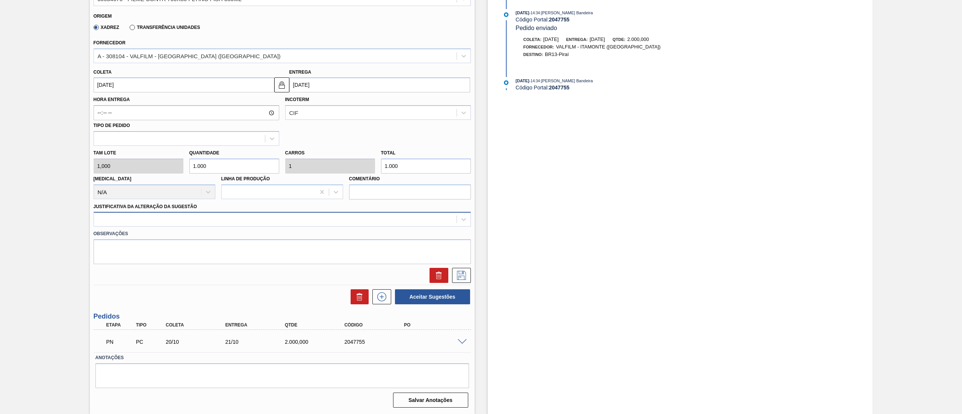
type input "1.000"
click at [168, 223] on div at bounding box center [275, 219] width 363 height 11
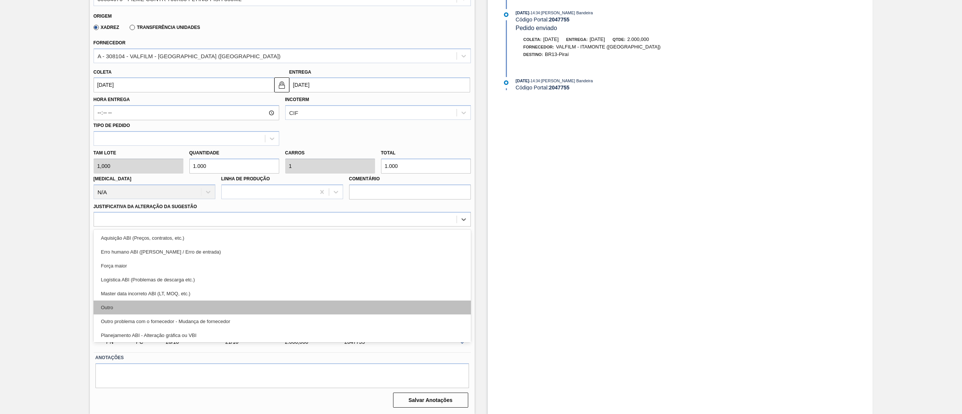
click at [147, 308] on div "Outro" at bounding box center [282, 308] width 377 height 14
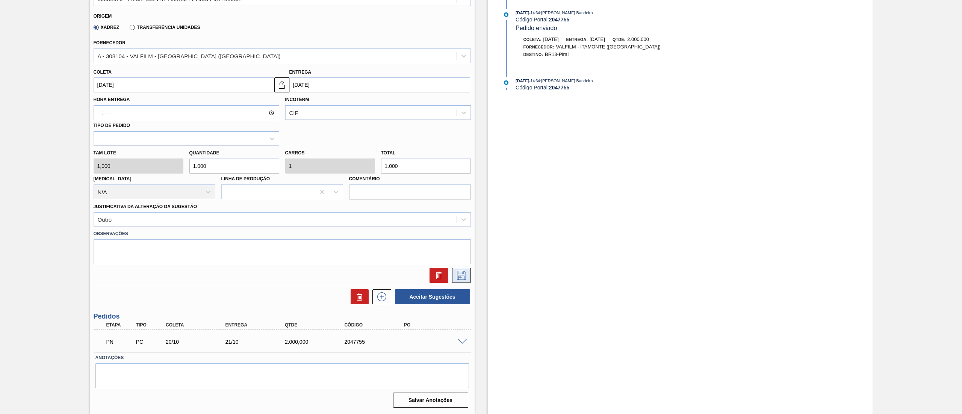
click at [469, 273] on button at bounding box center [461, 275] width 19 height 15
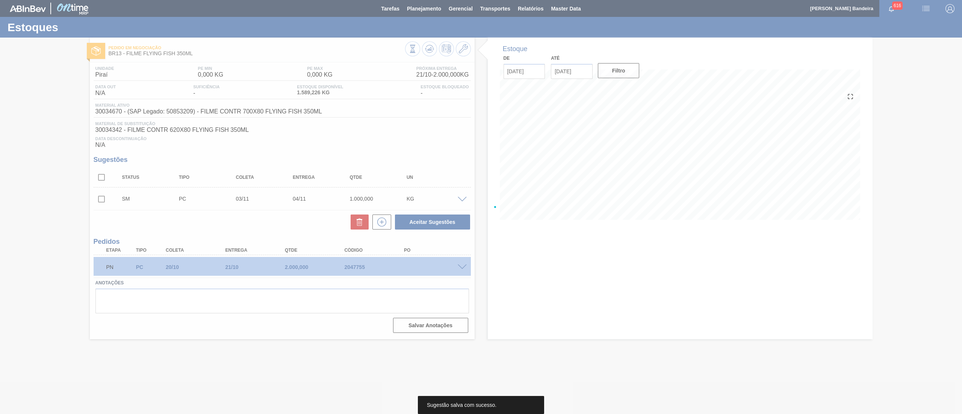
scroll to position [0, 0]
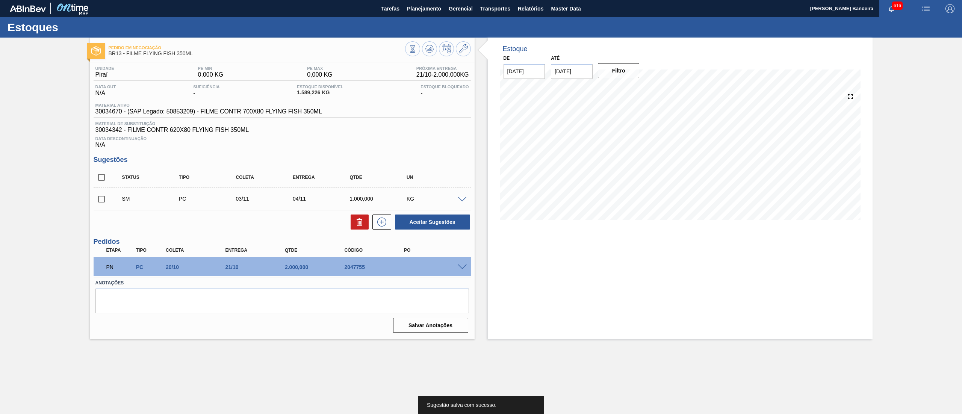
click at [99, 200] on input "checkbox" at bounding box center [102, 199] width 16 height 16
click at [435, 225] on button "Aceitar Sugestões" at bounding box center [432, 222] width 75 height 15
checkbox input "false"
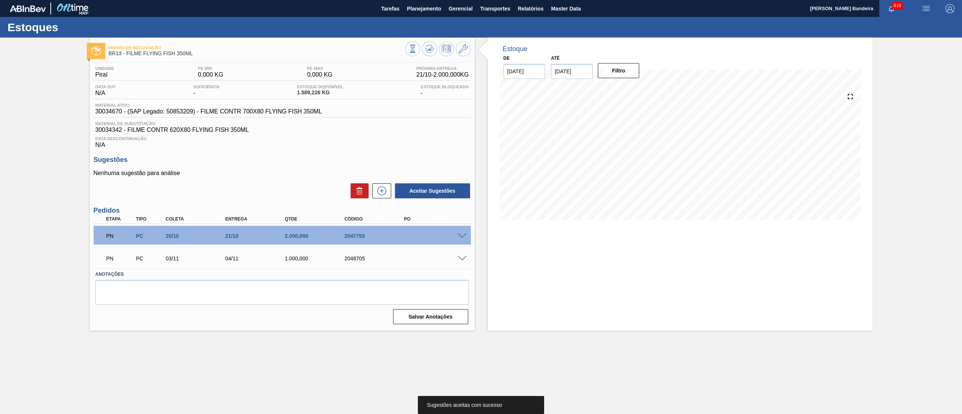
click at [461, 259] on span at bounding box center [462, 259] width 9 height 6
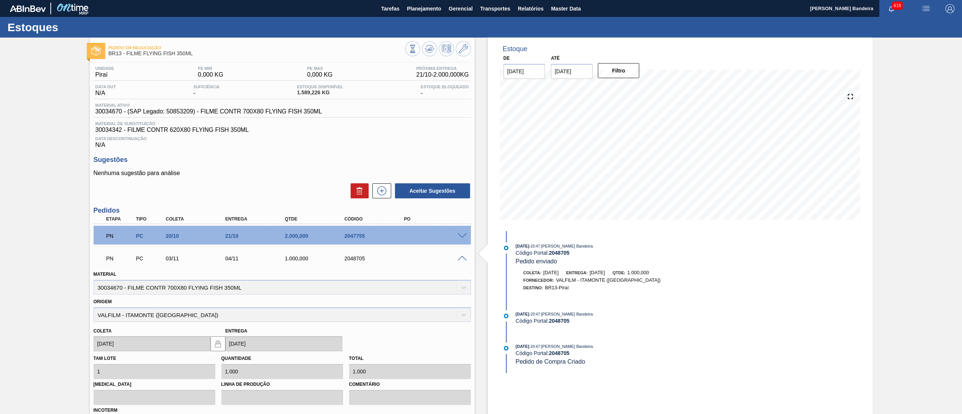
click at [459, 257] on span at bounding box center [462, 259] width 9 height 6
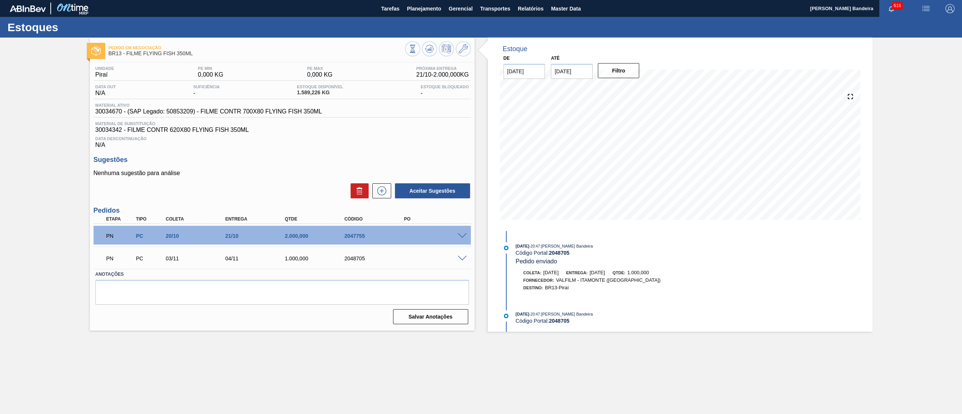
click at [459, 257] on span at bounding box center [462, 259] width 9 height 6
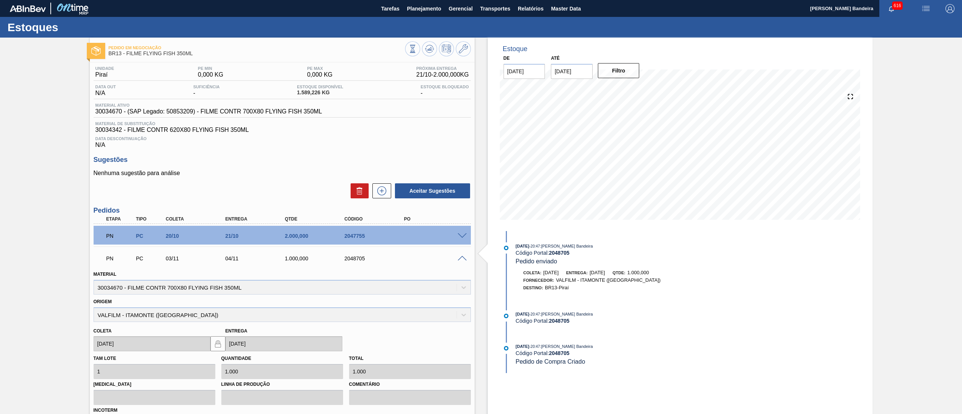
click at [459, 257] on span at bounding box center [462, 259] width 9 height 6
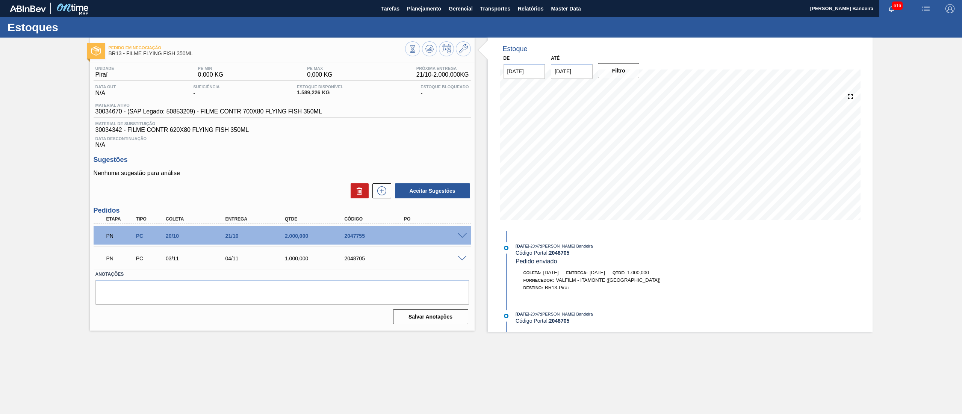
click at [460, 238] on span at bounding box center [462, 236] width 9 height 6
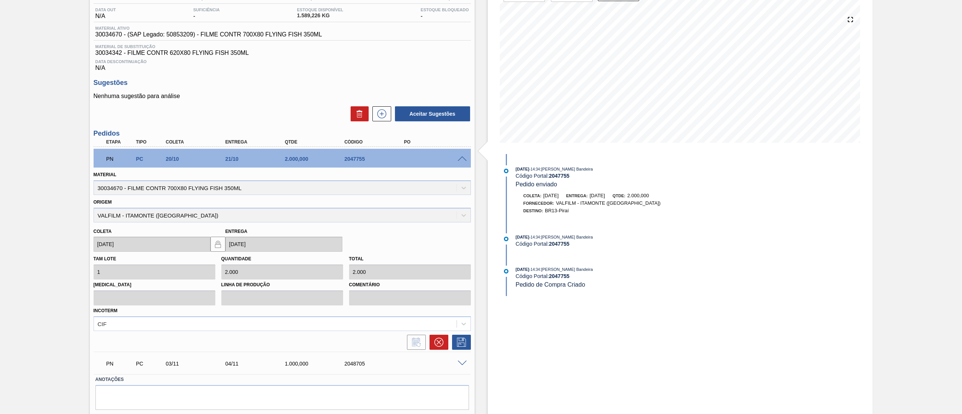
scroll to position [99, 0]
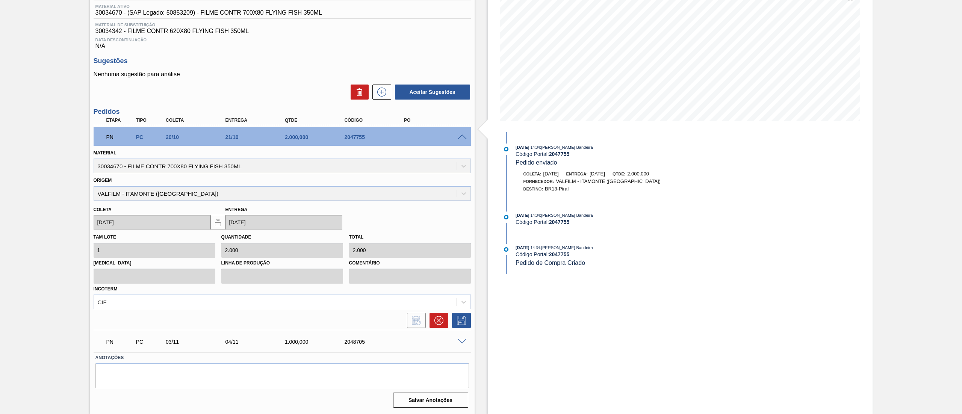
click at [459, 135] on span at bounding box center [462, 138] width 9 height 6
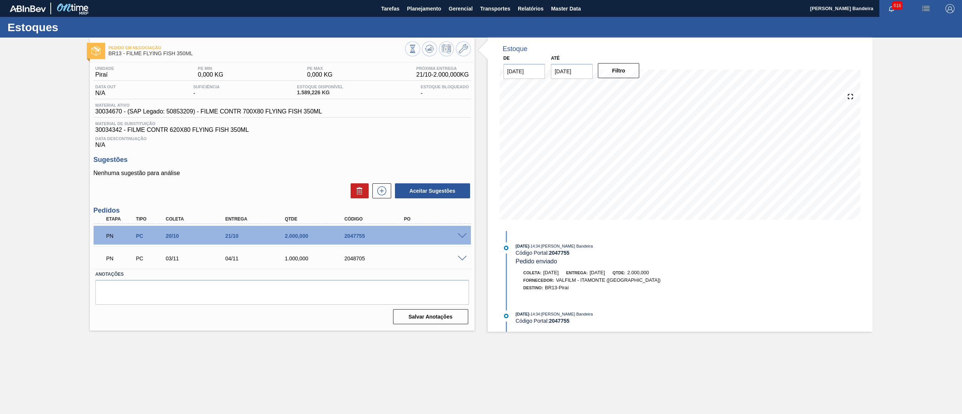
scroll to position [0, 0]
click at [423, 13] on span "Planejamento" at bounding box center [424, 8] width 34 height 9
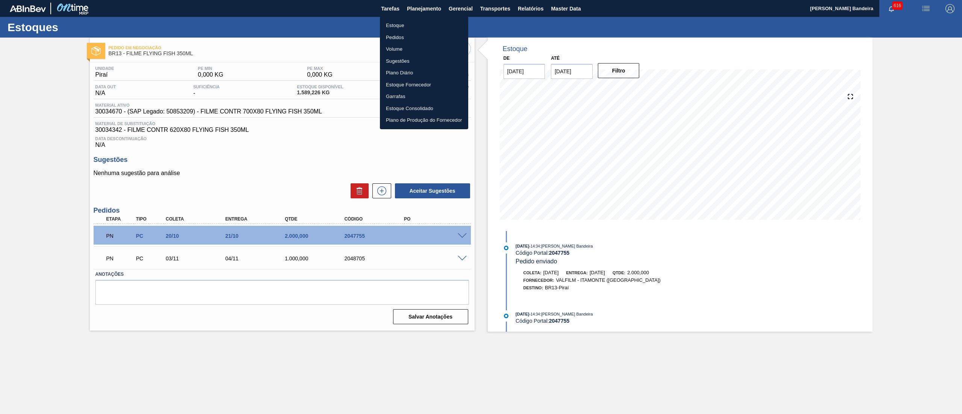
click at [417, 23] on li "Estoque" at bounding box center [424, 26] width 88 height 12
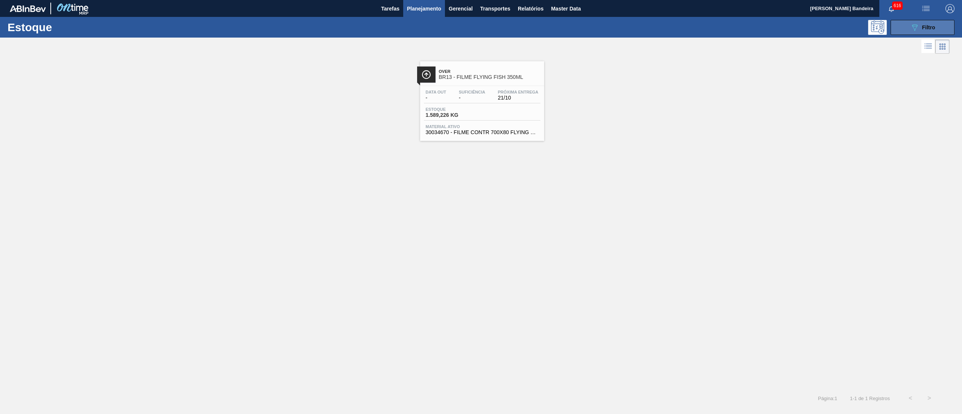
click at [918, 31] on icon "089F7B8B-B2A5-4AFE-B5C0-19BA573D28AC" at bounding box center [915, 27] width 9 height 9
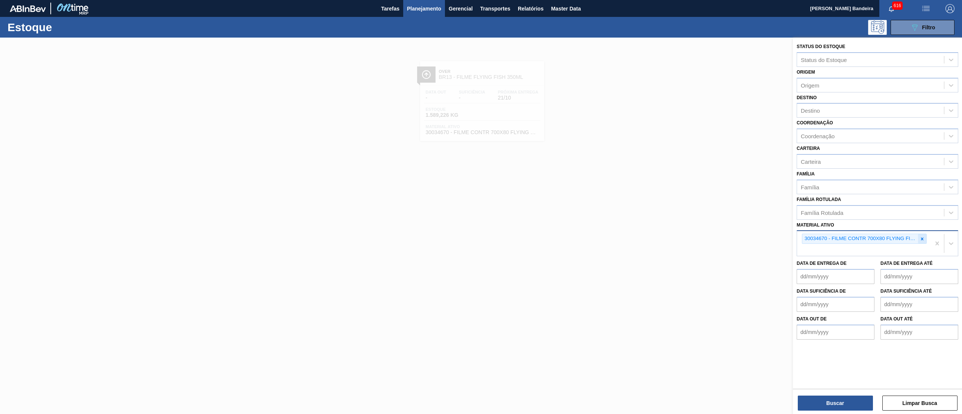
click at [923, 239] on icon at bounding box center [923, 239] width 3 height 3
paste ativo "30034564"
type ativo "30034564"
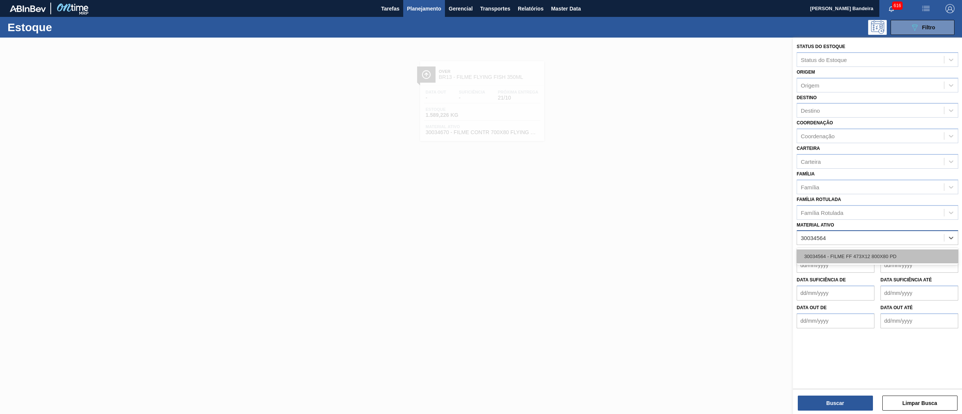
click at [898, 253] on div "30034564 - FILME FF 473X12 800X80 PD" at bounding box center [878, 257] width 162 height 14
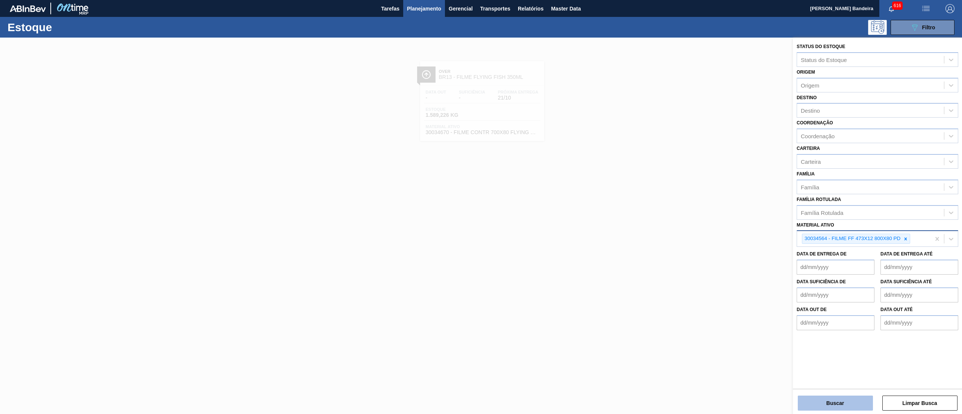
click at [838, 396] on button "Buscar" at bounding box center [835, 403] width 75 height 15
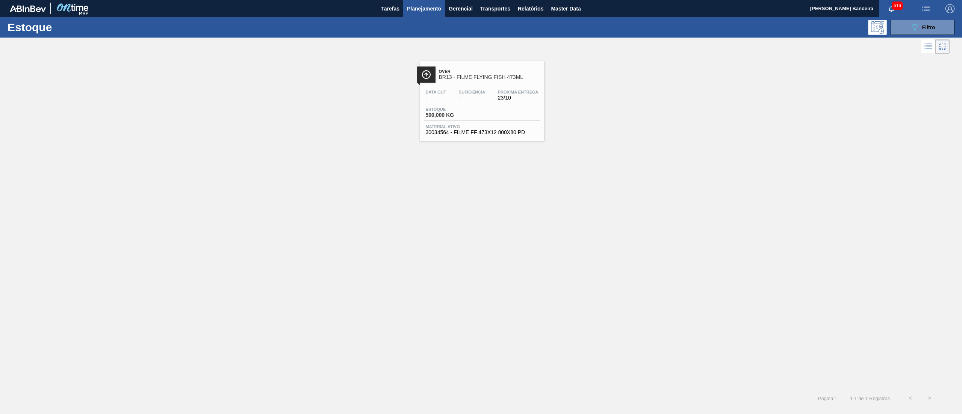
click at [505, 121] on div "Estoque 500,000 KG" at bounding box center [482, 114] width 117 height 14
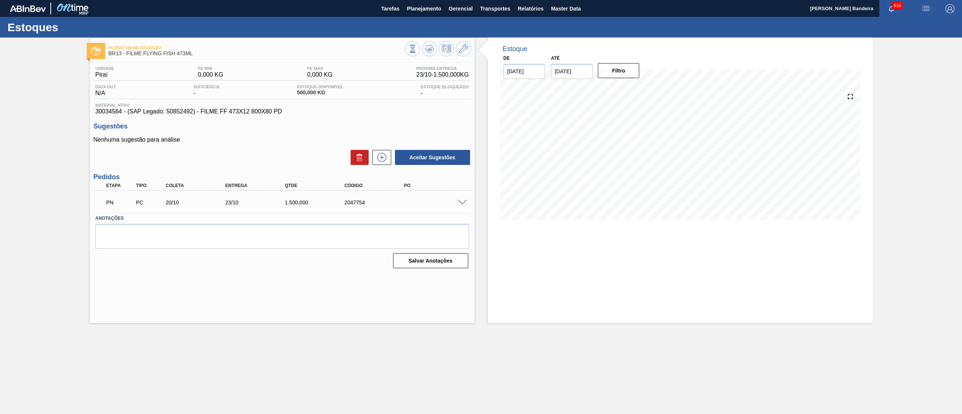
click at [462, 200] on span at bounding box center [462, 203] width 9 height 6
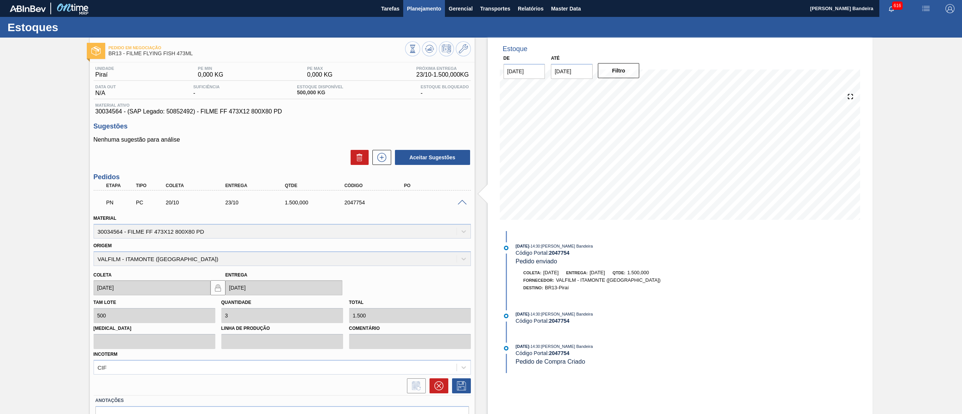
click at [434, 8] on span "Planejamento" at bounding box center [424, 8] width 34 height 9
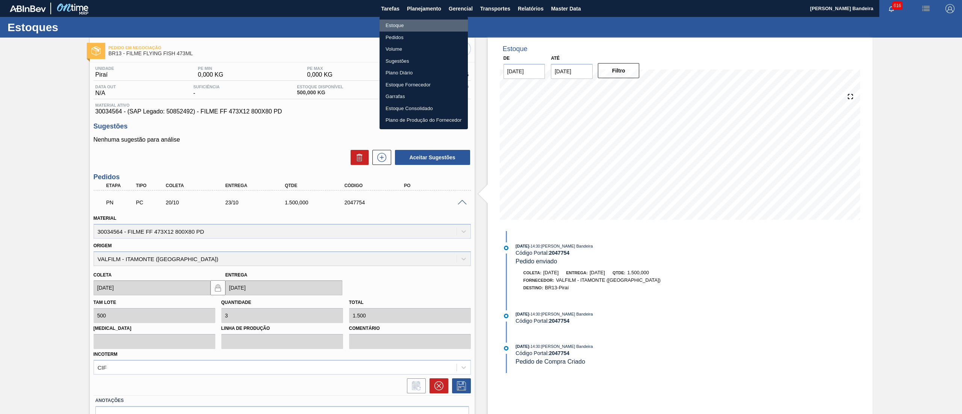
click at [429, 22] on li "Estoque" at bounding box center [424, 26] width 88 height 12
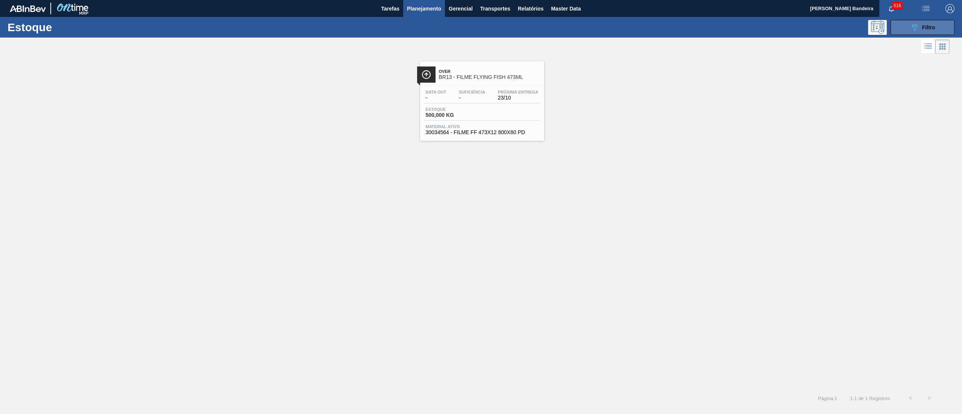
click at [932, 26] on span "Filtro" at bounding box center [929, 27] width 13 height 6
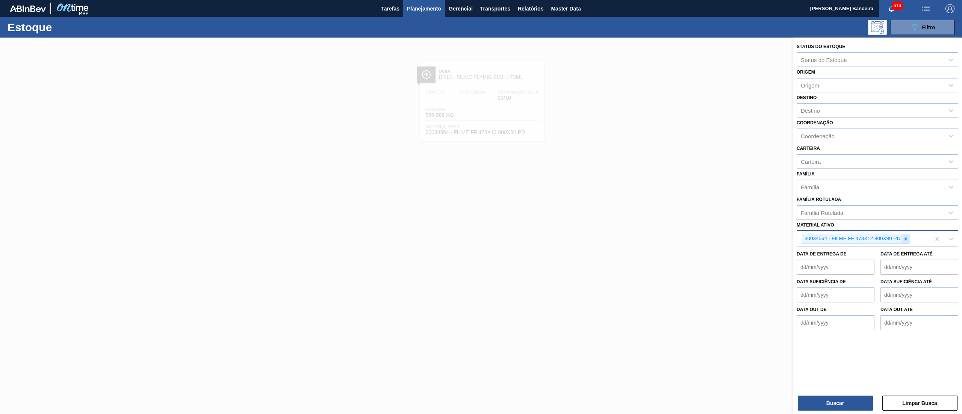
click at [903, 237] on div at bounding box center [906, 238] width 8 height 9
paste ativo "30003188"
type ativo "30003188"
click at [876, 253] on div "30003188 - TAMPA AL.CDL PRATEADA LATA-AUTOMATICA" at bounding box center [878, 257] width 162 height 14
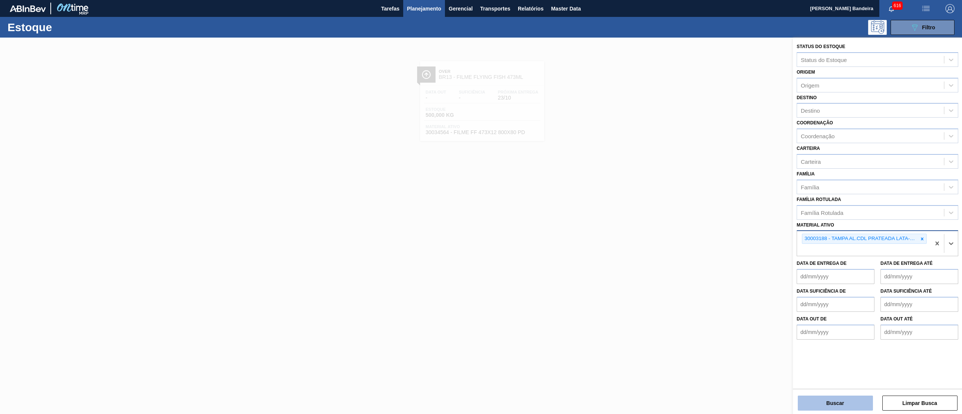
click at [829, 402] on button "Buscar" at bounding box center [835, 403] width 75 height 15
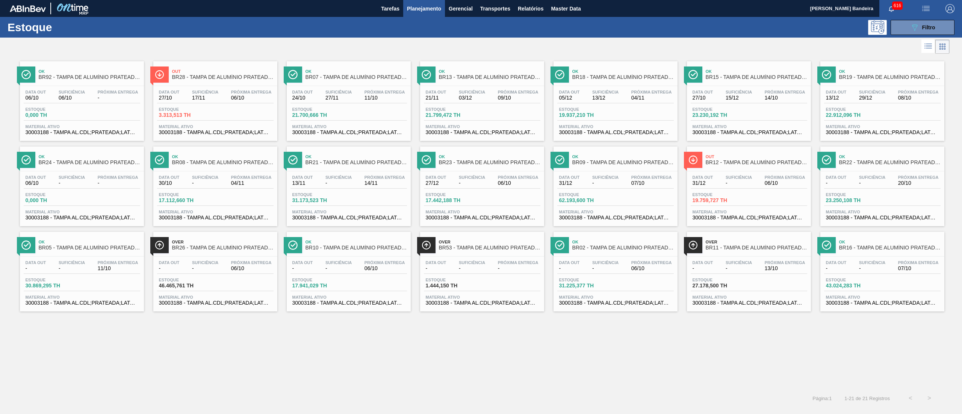
click at [511, 96] on span "09/10" at bounding box center [518, 98] width 41 height 6
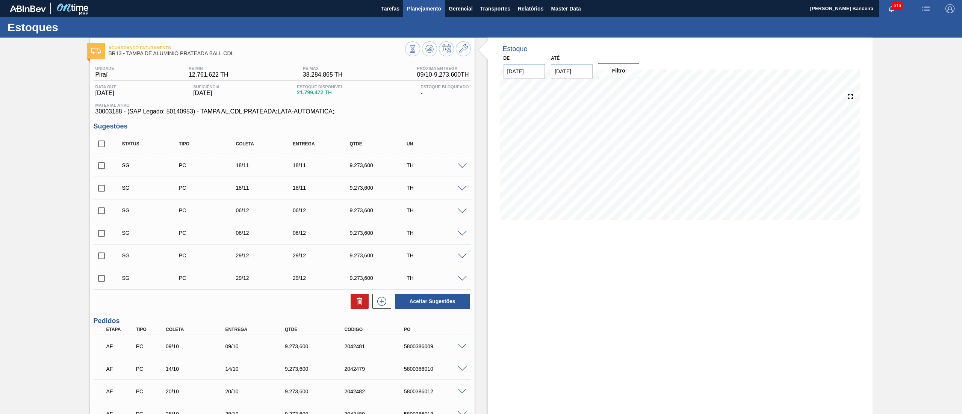
click at [415, 10] on span "Planejamento" at bounding box center [424, 8] width 34 height 9
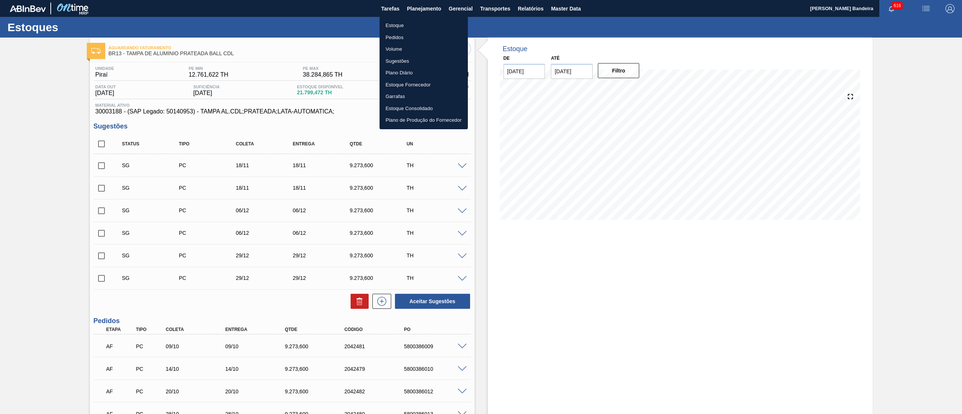
click at [413, 25] on li "Estoque" at bounding box center [424, 26] width 88 height 12
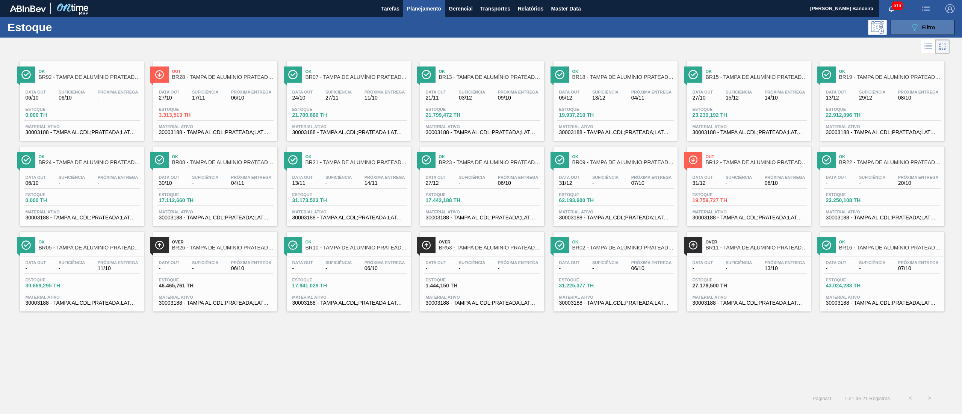
click at [924, 21] on button "089F7B8B-B2A5-4AFE-B5C0-19BA573D28AC Filtro" at bounding box center [923, 27] width 64 height 15
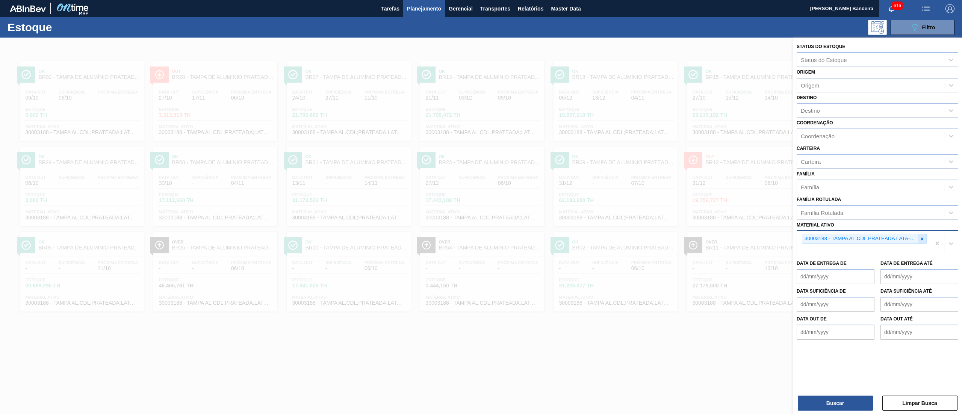
click at [919, 237] on div at bounding box center [922, 238] width 8 height 9
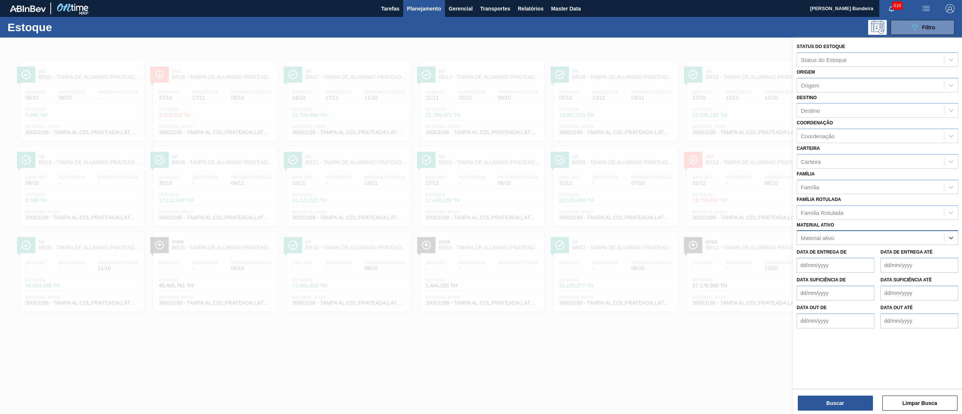
paste ativo "30003071"
type ativo "30003071"
click at [870, 254] on div "30003071 - FILME CONT LISO 800X60 MICRAS" at bounding box center [878, 257] width 162 height 14
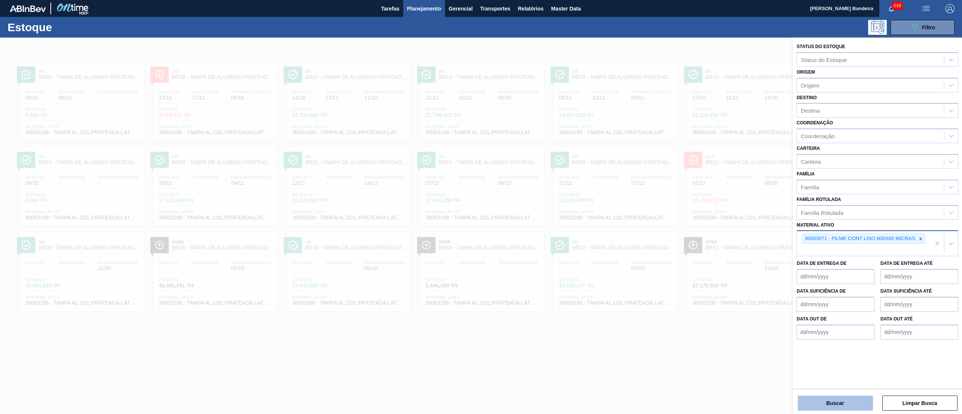
click at [838, 402] on button "Buscar" at bounding box center [835, 403] width 75 height 15
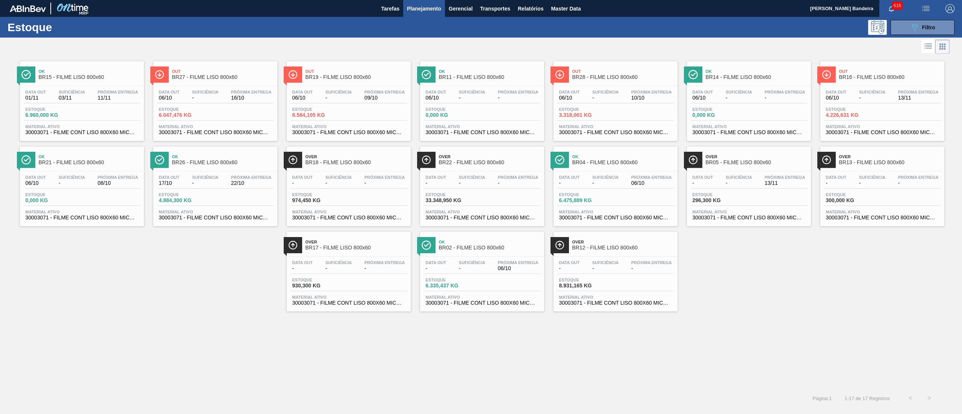
click at [856, 216] on span "30003071 - FILME CONT LISO 800X60 MICRAS" at bounding box center [882, 218] width 113 height 6
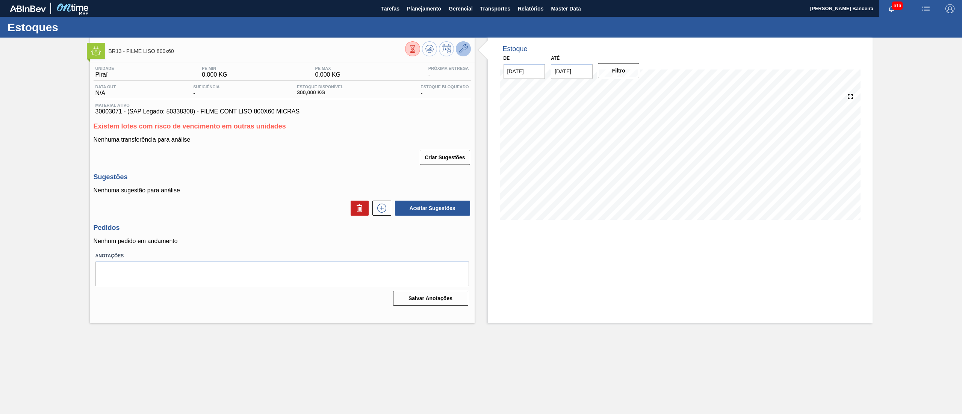
click at [465, 55] on button at bounding box center [463, 48] width 15 height 15
click at [420, 8] on span "Planejamento" at bounding box center [424, 8] width 34 height 9
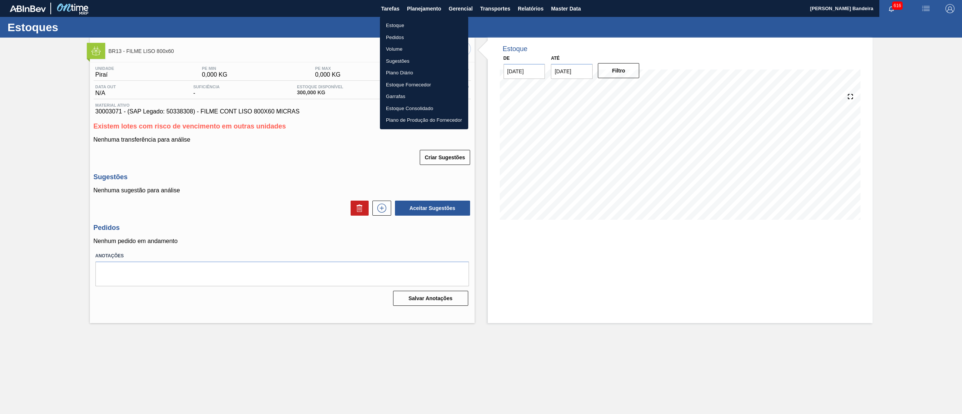
click at [421, 20] on li "Estoque" at bounding box center [424, 26] width 88 height 12
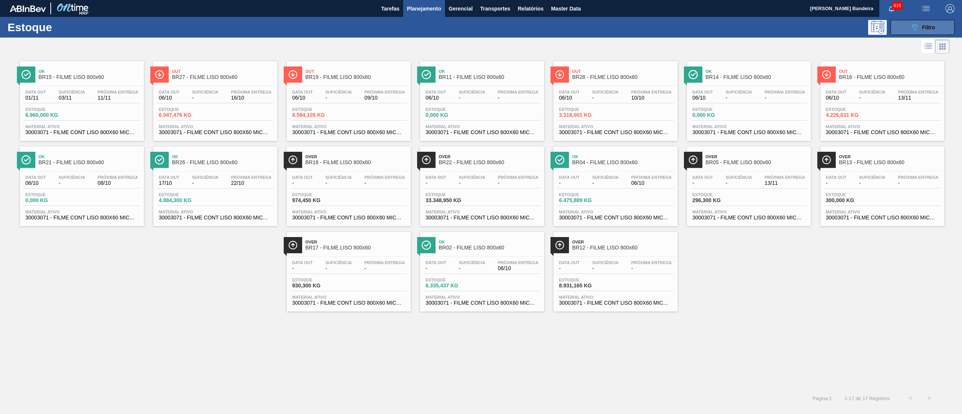
click at [915, 24] on icon "089F7B8B-B2A5-4AFE-B5C0-19BA573D28AC" at bounding box center [915, 27] width 9 height 9
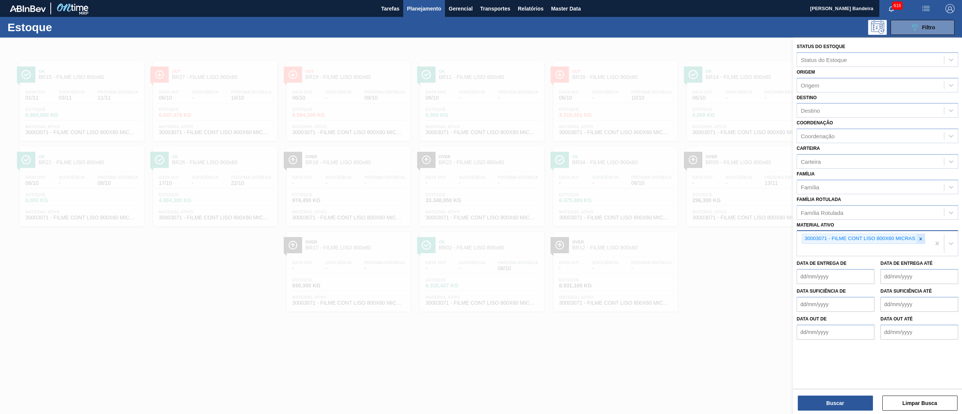
click at [917, 239] on div at bounding box center [921, 238] width 8 height 9
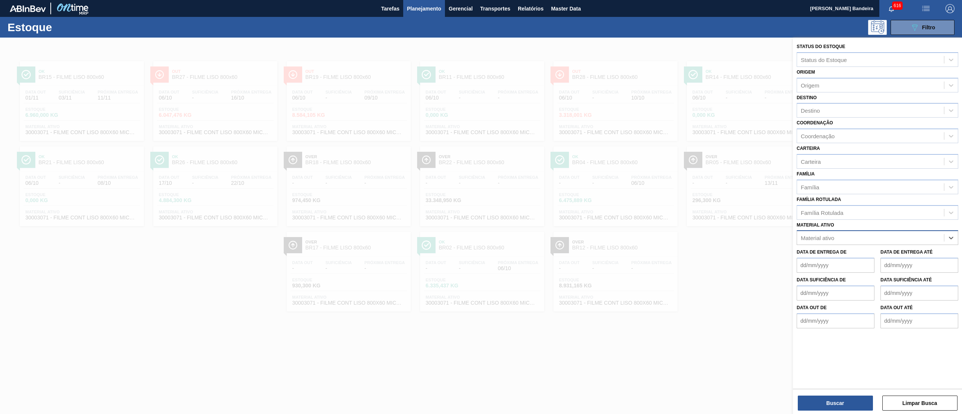
paste ativo "20004818"
type ativo "20004818"
click at [894, 256] on div "20004818 - MALTE PASSO FUNDO CONT IMPORT SUP 40%" at bounding box center [878, 257] width 162 height 14
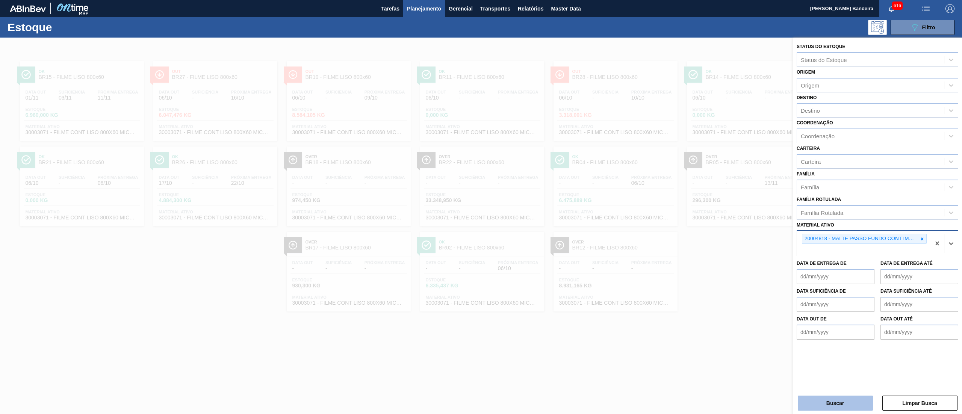
click at [834, 401] on button "Buscar" at bounding box center [835, 403] width 75 height 15
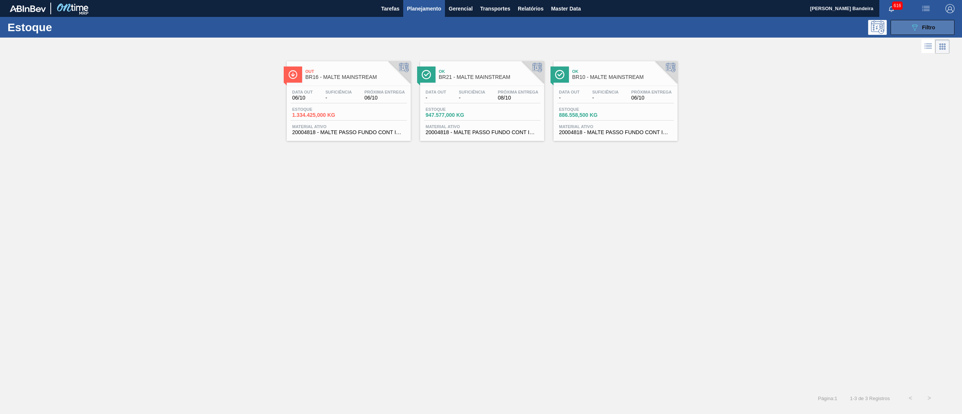
click at [920, 25] on div "089F7B8B-B2A5-4AFE-B5C0-19BA573D28AC Filtro" at bounding box center [923, 27] width 25 height 9
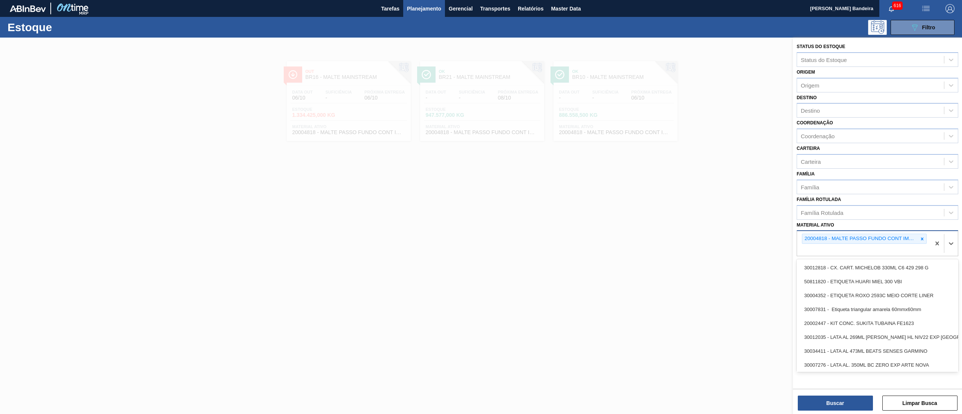
click at [928, 239] on div "20004818 - MALTE PASSO FUNDO CONT IMPORT SUP 40%" at bounding box center [863, 243] width 133 height 25
click at [927, 238] on div "20004818 - MALTE PASSO FUNDO CONT IMPORT SUP 40%" at bounding box center [864, 239] width 125 height 10
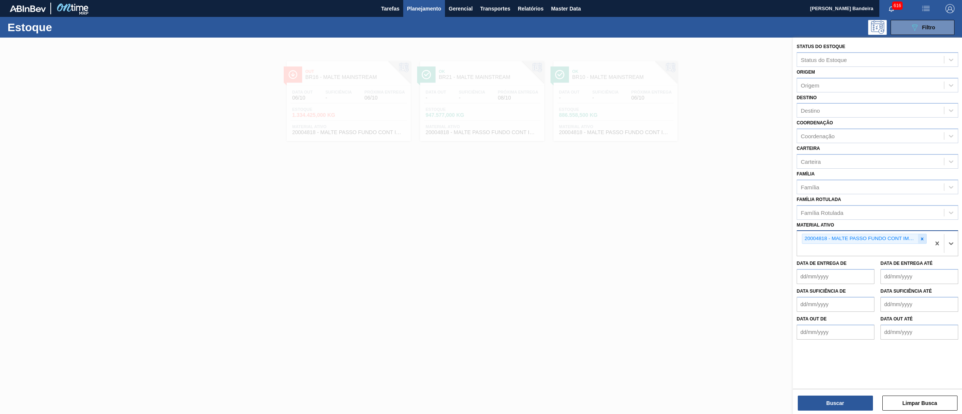
click at [917, 238] on div "20004818 - MALTE PASSO FUNDO CONT IMPORT SUP 40%" at bounding box center [861, 238] width 116 height 9
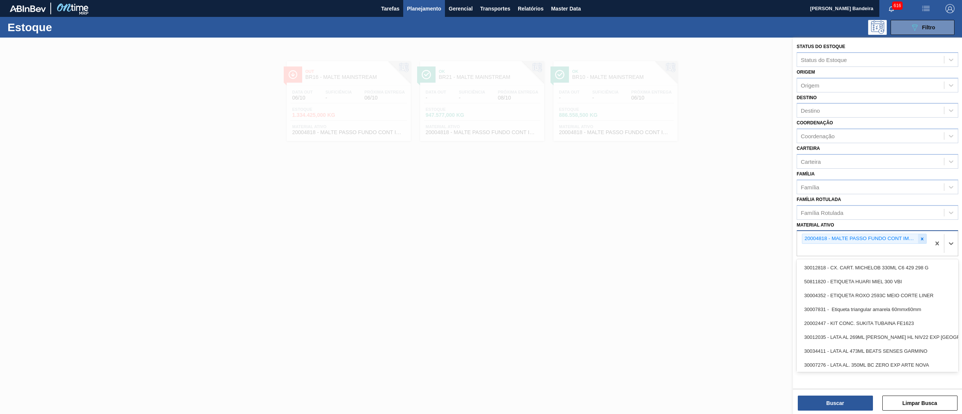
paste ativo "30034349"
type ativo "30034349"
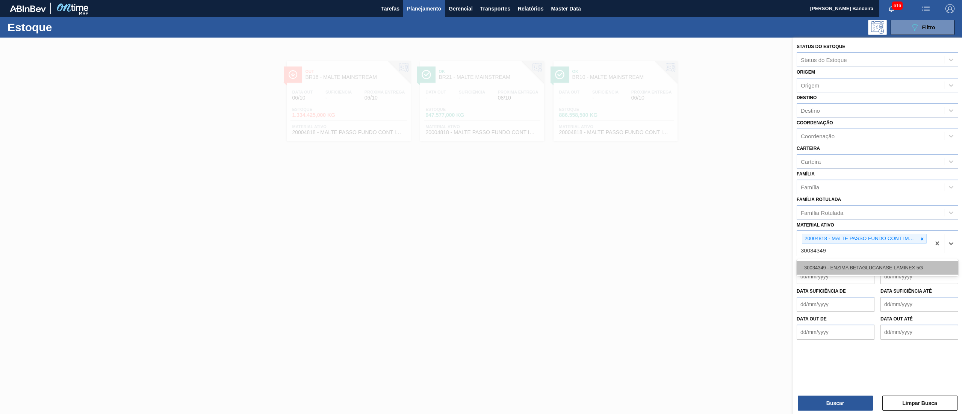
click at [884, 266] on div "30034349 - ENZIMA BETAGLUCANASE LAMINEX 5G" at bounding box center [878, 268] width 162 height 14
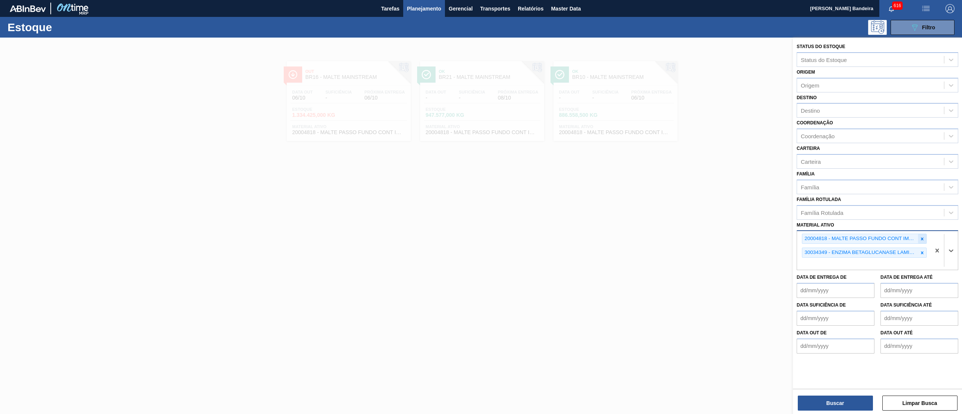
click at [925, 237] on icon at bounding box center [922, 238] width 5 height 5
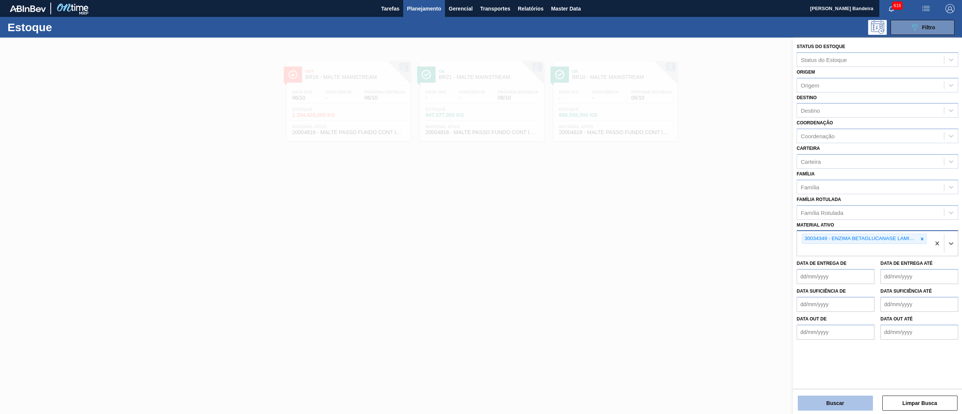
click at [835, 403] on button "Buscar" at bounding box center [835, 403] width 75 height 15
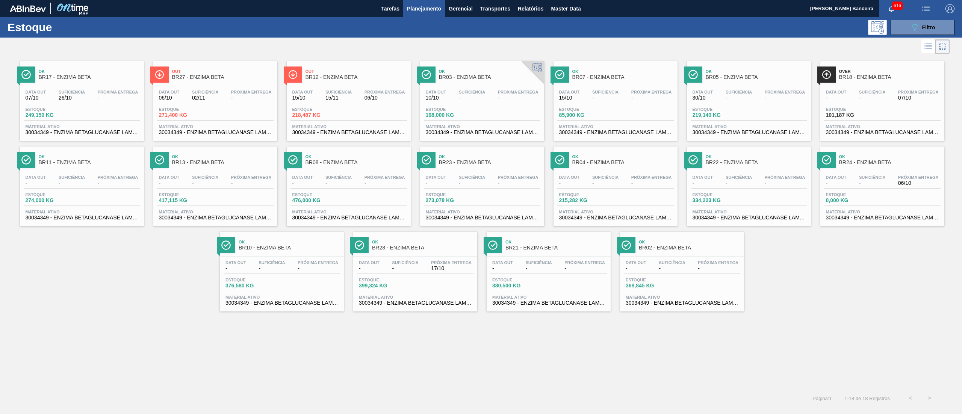
click at [259, 170] on div "Ok BR13 - ENZIMA BETA Data out - Suficiência - Próxima Entrega - Estoque 417,11…" at bounding box center [215, 187] width 124 height 80
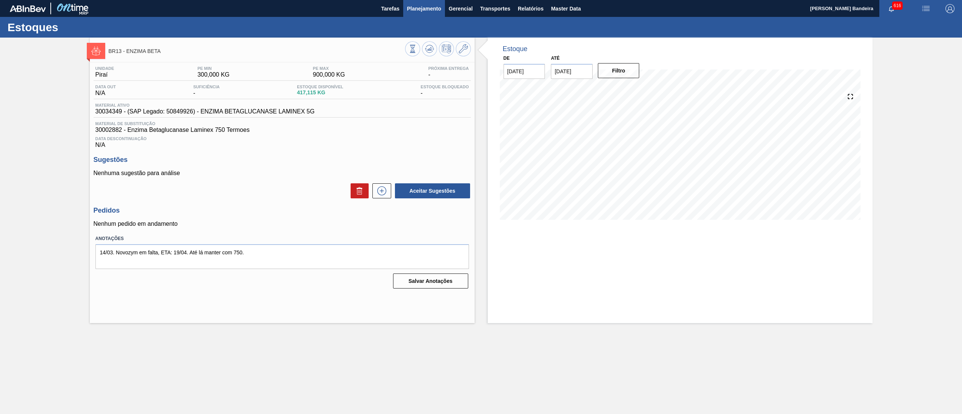
click at [429, 12] on button "Planejamento" at bounding box center [424, 8] width 42 height 17
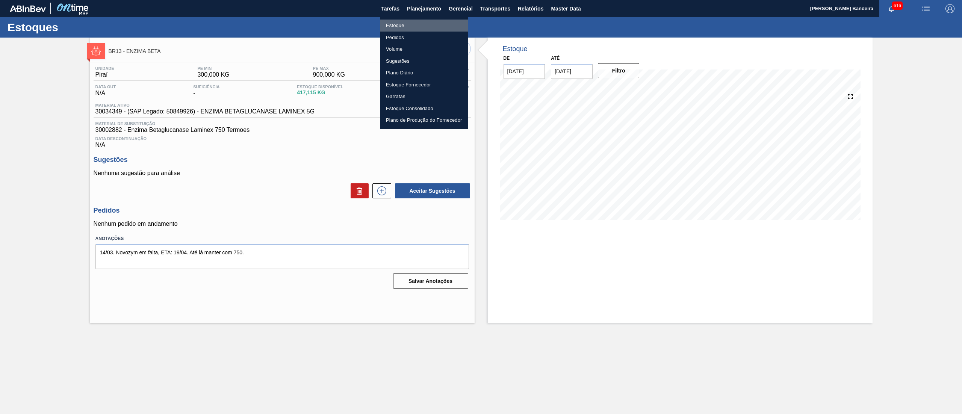
click at [425, 24] on li "Estoque" at bounding box center [424, 26] width 88 height 12
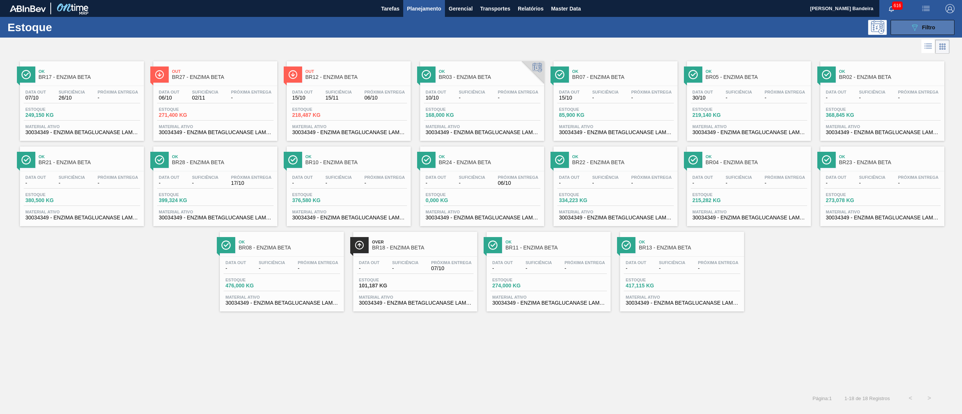
click at [919, 26] on icon "089F7B8B-B2A5-4AFE-B5C0-19BA573D28AC" at bounding box center [915, 27] width 9 height 9
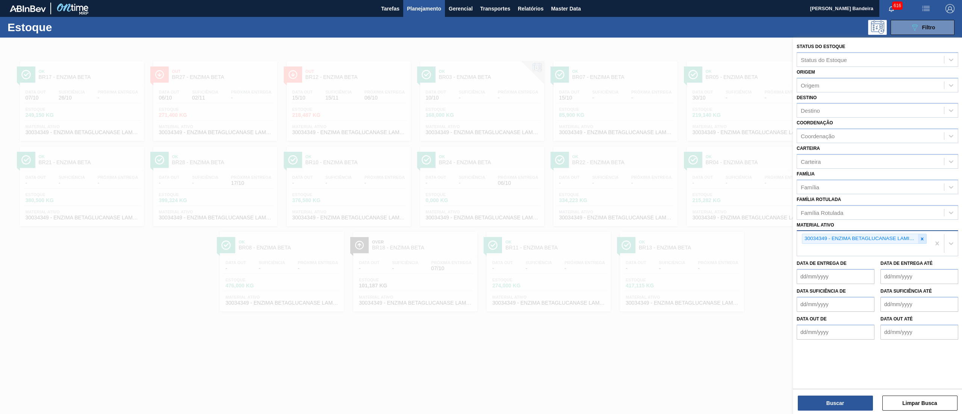
click at [920, 238] on icon at bounding box center [922, 238] width 5 height 5
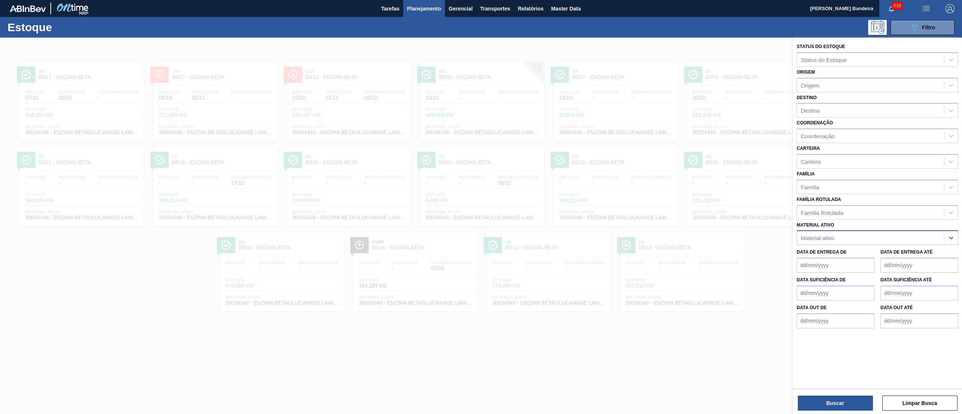
paste ativo "30009658"
type ativo "30009658"
click at [882, 257] on div "30009658 - ACIDO MALICO P/ALIMENTOS 99-100,5PCT" at bounding box center [878, 257] width 162 height 14
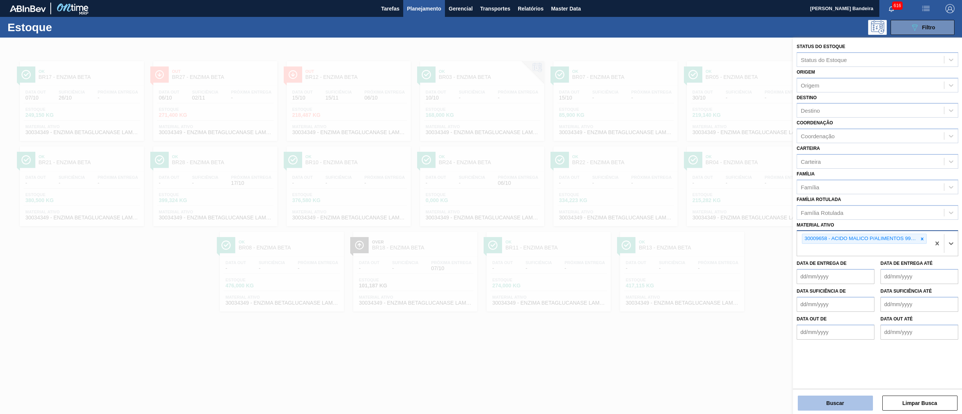
click at [833, 396] on button "Buscar" at bounding box center [835, 403] width 75 height 15
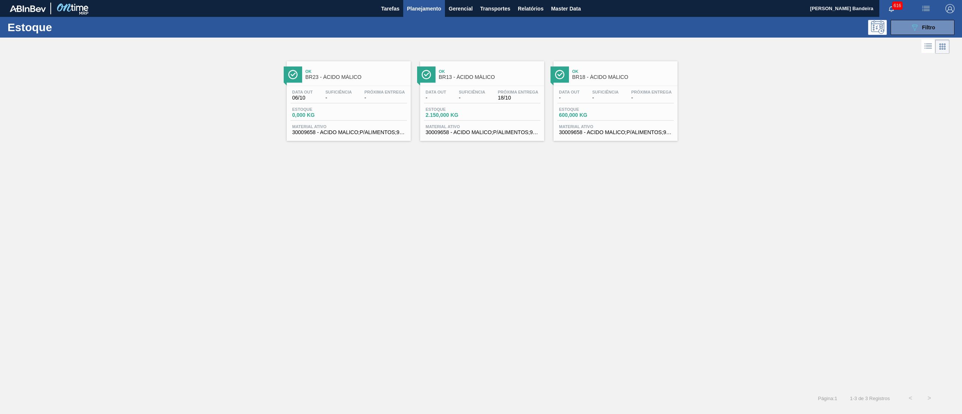
click at [513, 89] on div "Data out - Suficiência - Próxima Entrega 18/10 Estoque 2.150,000 KG Material at…" at bounding box center [482, 111] width 124 height 51
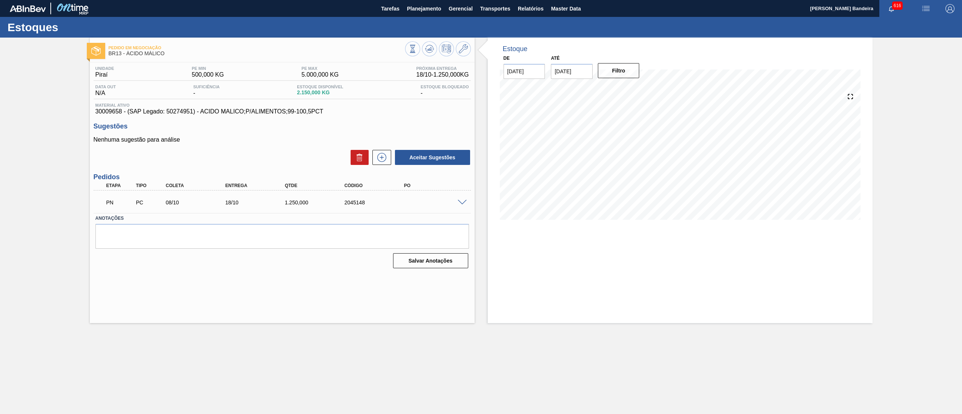
click at [462, 203] on span at bounding box center [462, 203] width 9 height 6
